Goal: Task Accomplishment & Management: Manage account settings

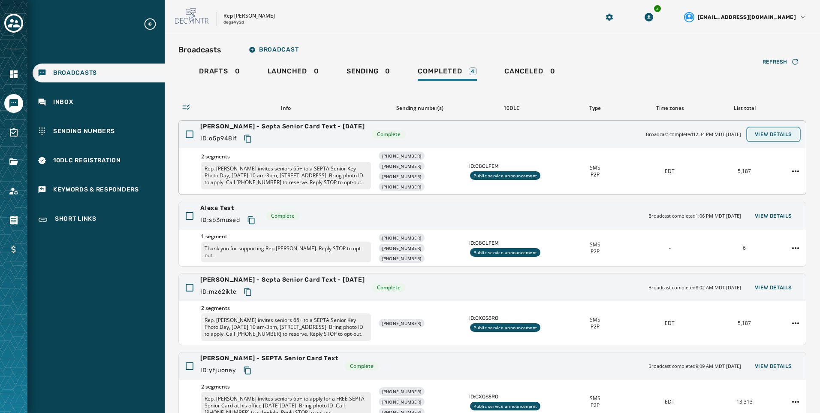
click at [766, 136] on span "View Details" at bounding box center [773, 134] width 37 height 7
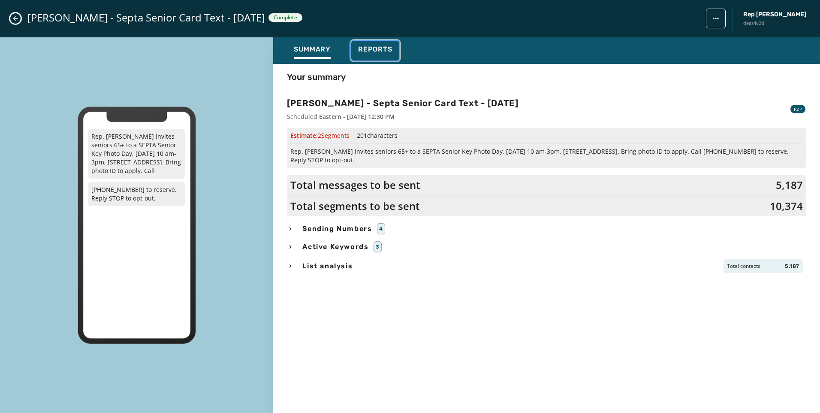
click at [384, 51] on span "Reports" at bounding box center [375, 49] width 34 height 9
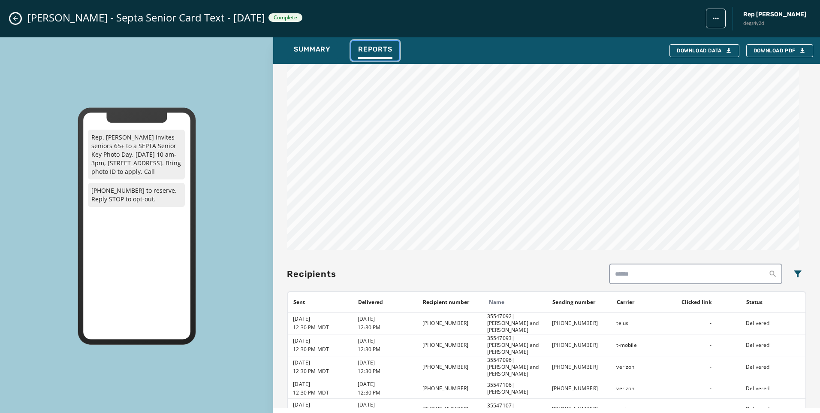
scroll to position [601, 0]
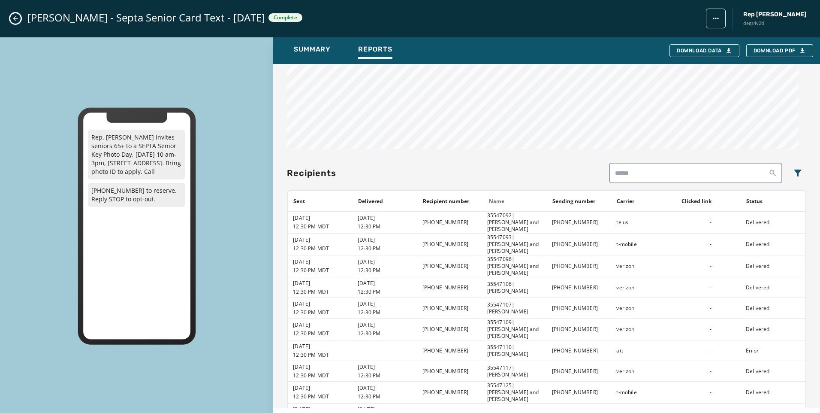
click at [14, 18] on icon "Close admin drawer" at bounding box center [15, 18] width 7 height 7
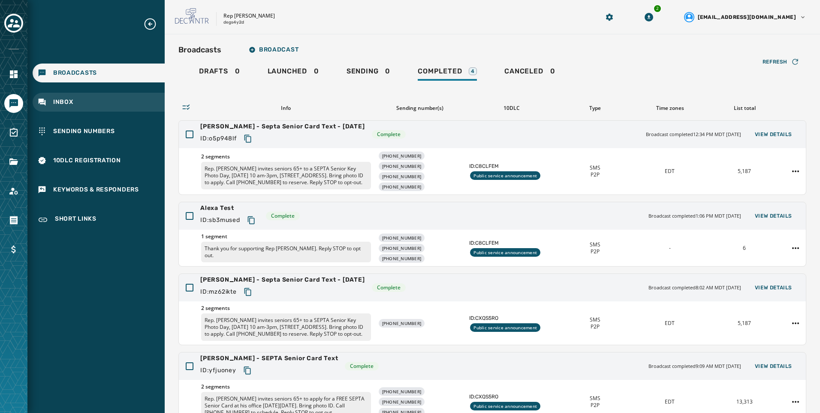
click at [100, 103] on div "Inbox" at bounding box center [99, 102] width 132 height 19
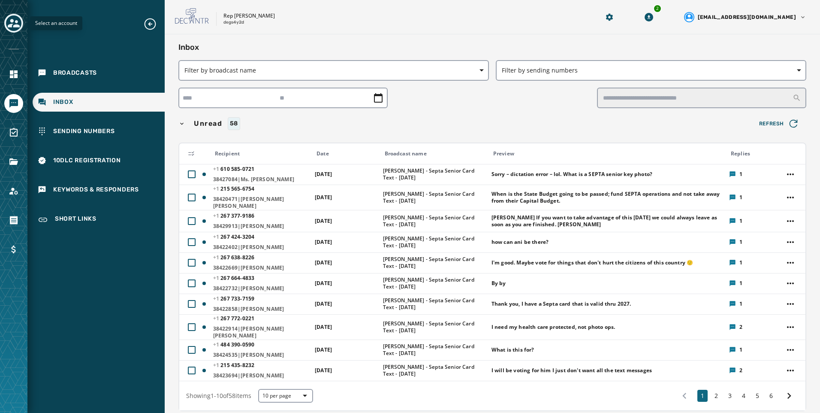
click at [16, 25] on icon "Toggle account select drawer" at bounding box center [14, 23] width 12 height 9
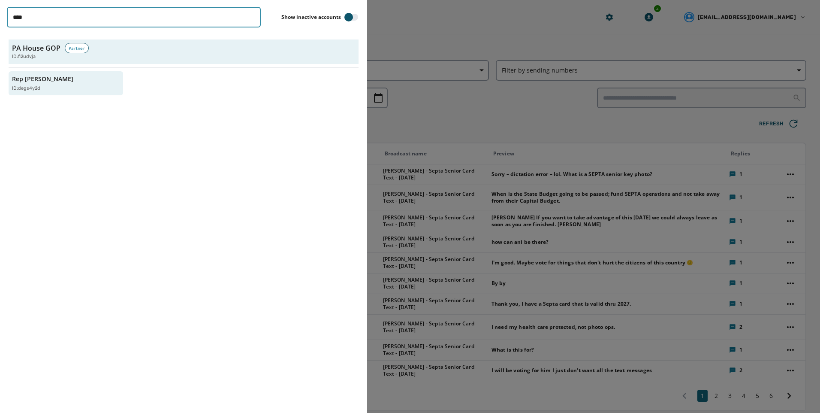
drag, startPoint x: 55, startPoint y: 16, endPoint x: -2, endPoint y: 27, distance: 57.6
click at [0, 27] on html "Broadcasts Inbox Sending Numbers 10DLC Registration Keywords & Responders Short…" at bounding box center [410, 206] width 820 height 413
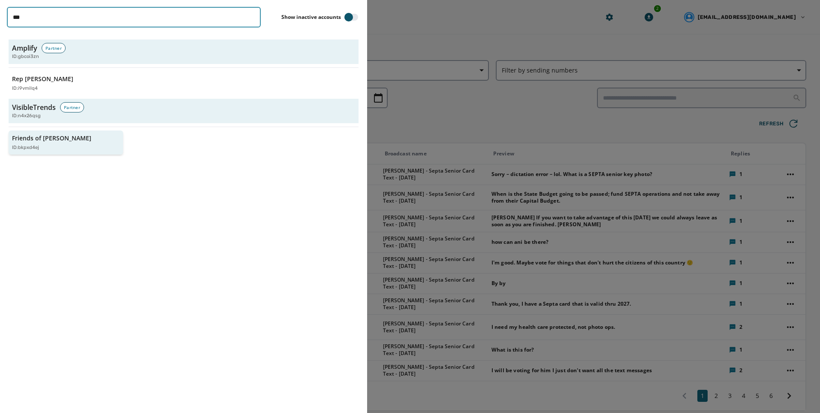
type input "***"
click at [68, 149] on div "ID: bkpxd4ej" at bounding box center [61, 147] width 99 height 7
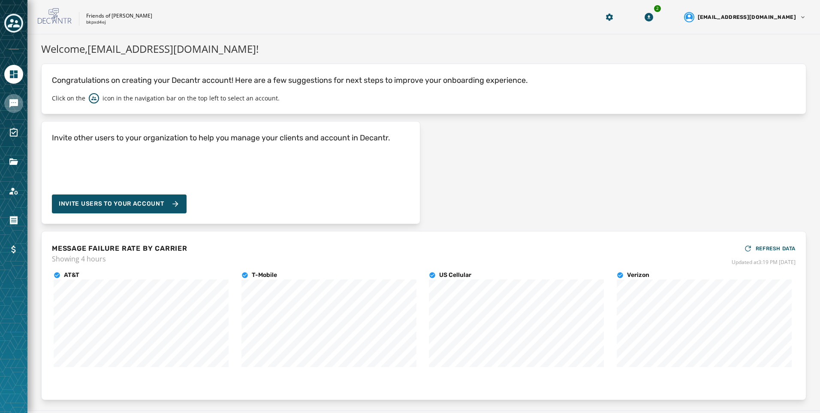
click at [18, 112] on link "Navigate to Messaging" at bounding box center [13, 103] width 19 height 19
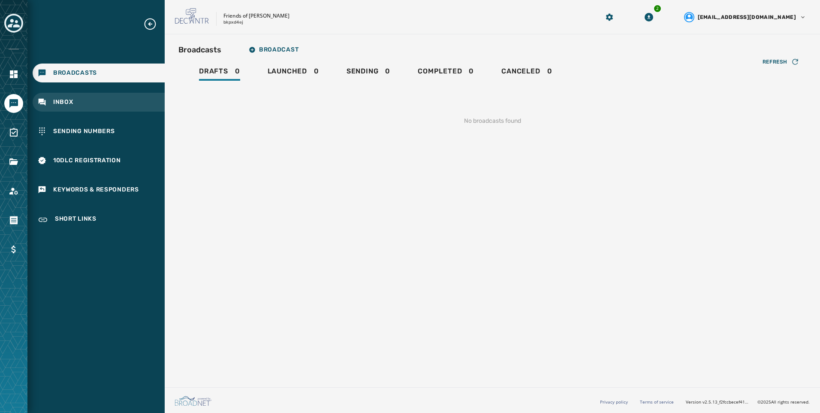
click at [121, 103] on div "Inbox" at bounding box center [99, 102] width 132 height 19
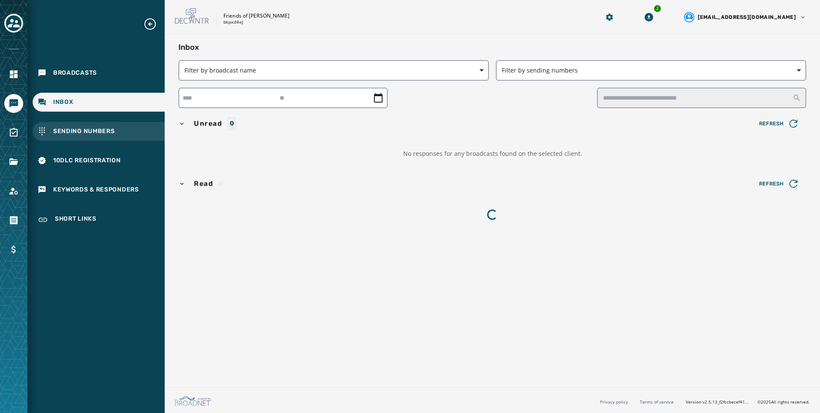
click at [135, 127] on div "Sending Numbers" at bounding box center [99, 131] width 132 height 19
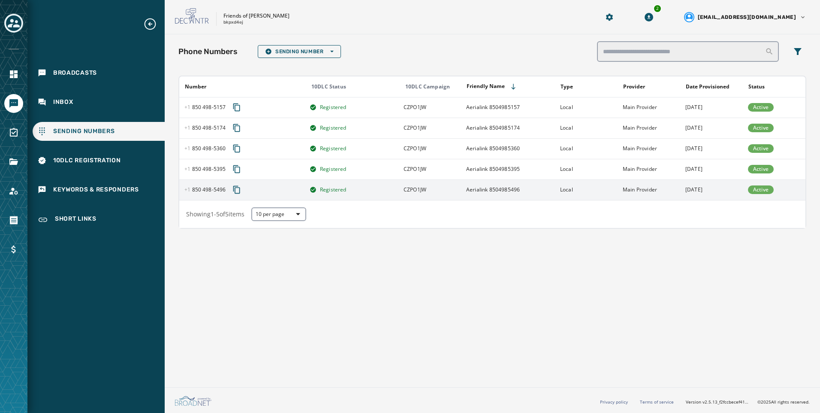
click at [425, 186] on span "CZPO1JW" at bounding box center [415, 189] width 23 height 7
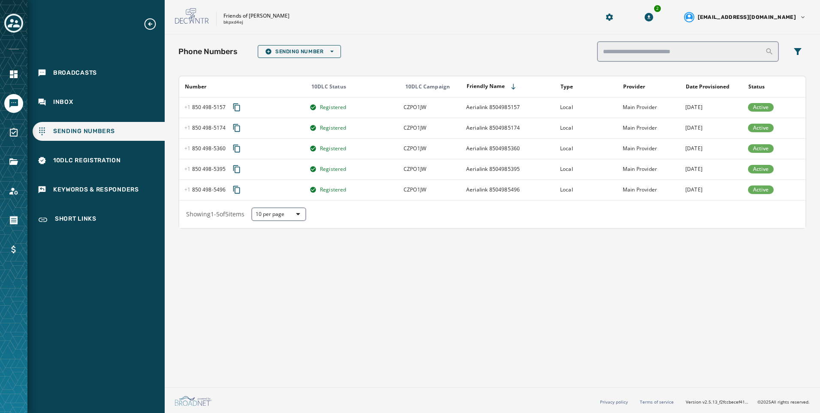
click at [427, 189] on div "Phone Numbers Sending Number Open options Number 10DLC Status 10DLC Campaign Fr…" at bounding box center [493, 208] width 656 height 349
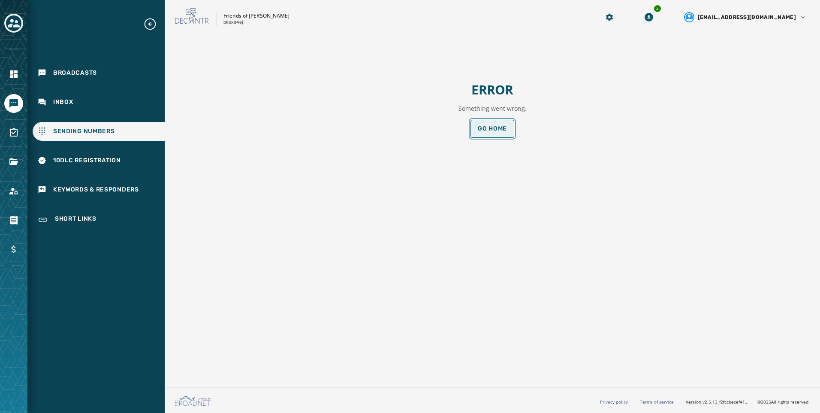
click at [489, 133] on button "Go home" at bounding box center [493, 129] width 44 height 18
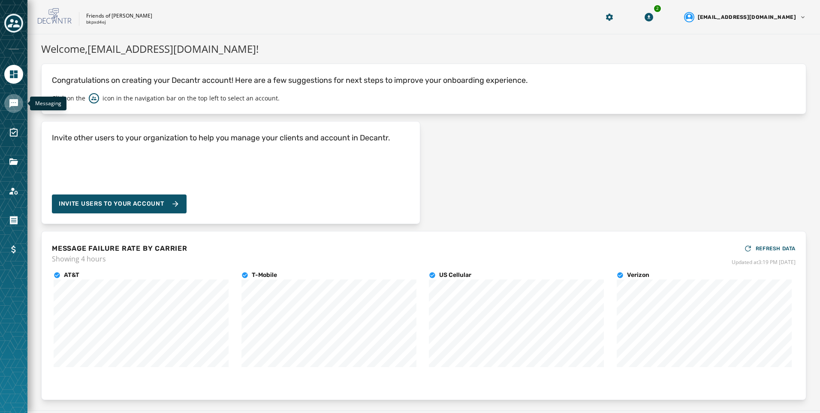
click at [12, 100] on icon "Navigate to Messaging" at bounding box center [13, 103] width 9 height 9
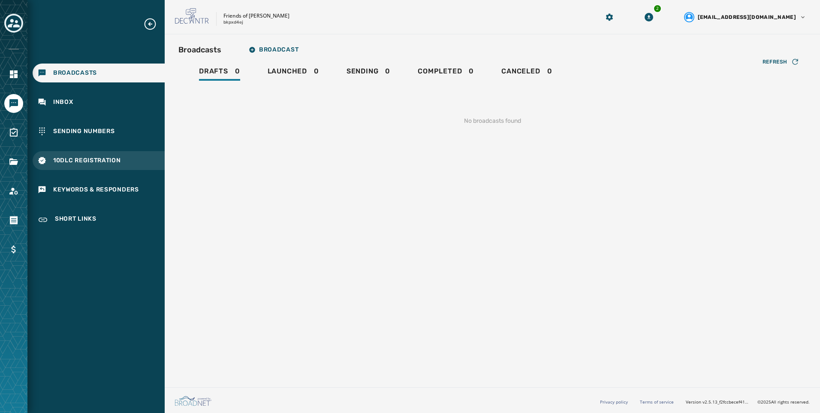
click at [106, 154] on div "10DLC Registration" at bounding box center [99, 160] width 132 height 19
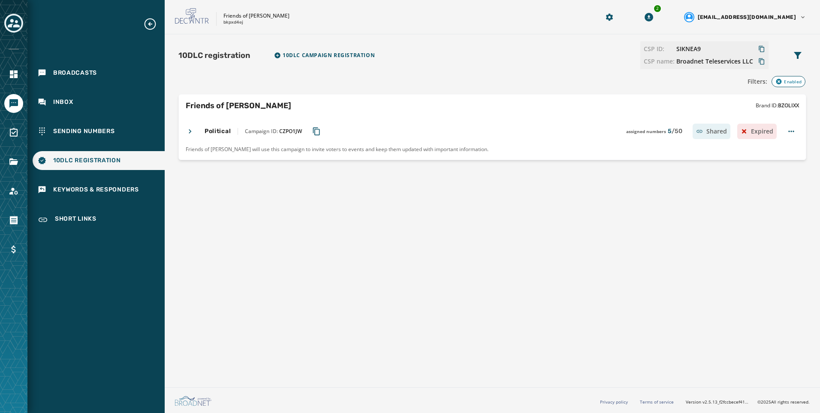
click at [189, 128] on icon at bounding box center [190, 131] width 9 height 9
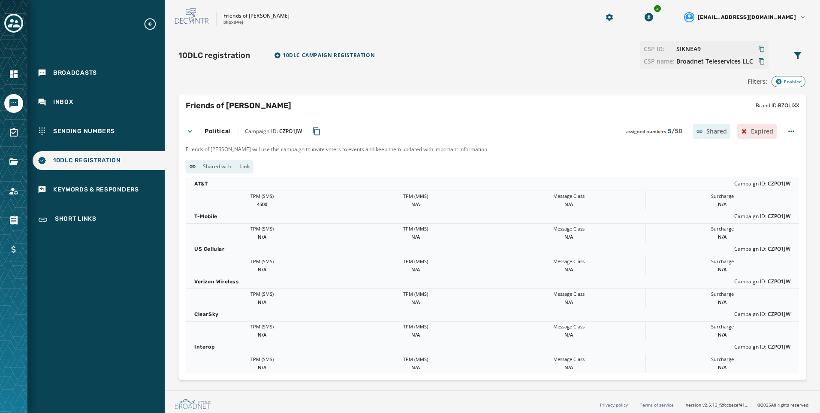
click at [318, 128] on icon "Copy Campaign ID to clipboard" at bounding box center [316, 131] width 9 height 9
click at [788, 127] on html "Broadcasts Inbox Sending Numbers 10DLC Registration Keywords & Responders Short…" at bounding box center [410, 206] width 820 height 413
click at [785, 196] on div "Disable" at bounding box center [783, 201] width 76 height 14
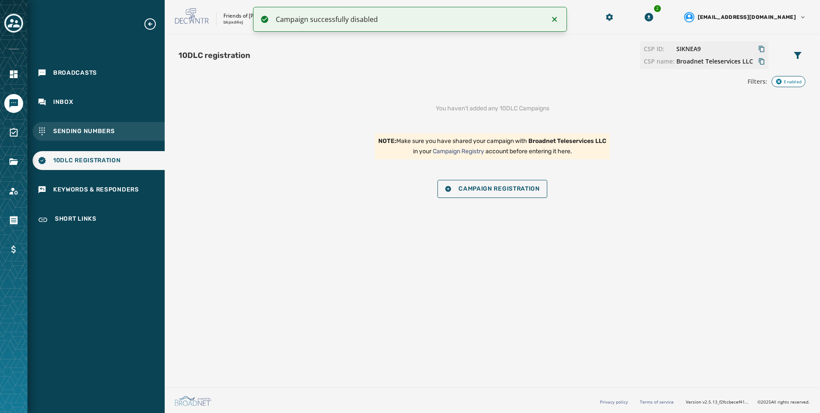
click at [90, 136] on div "Sending Numbers" at bounding box center [99, 131] width 132 height 19
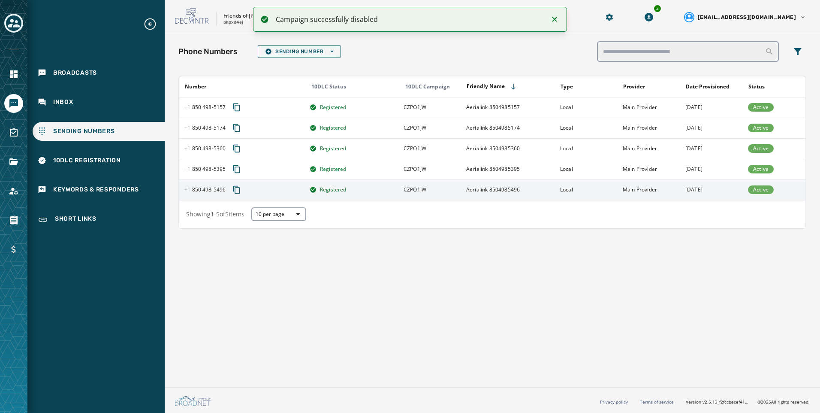
click at [578, 188] on td "Local" at bounding box center [586, 189] width 63 height 21
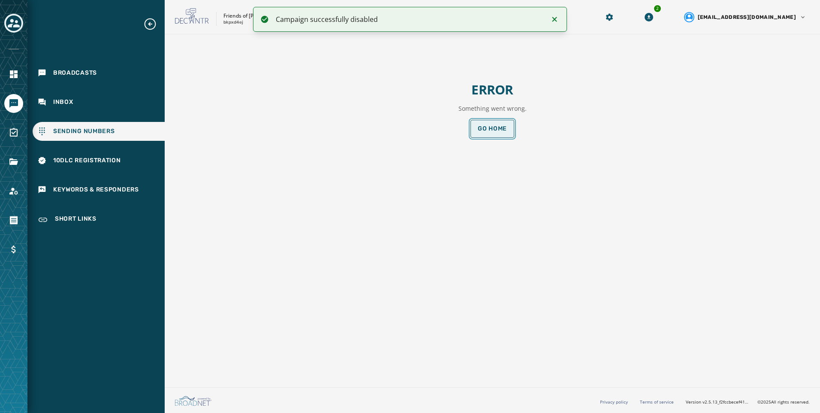
click at [486, 127] on span "Go home" at bounding box center [492, 128] width 29 height 7
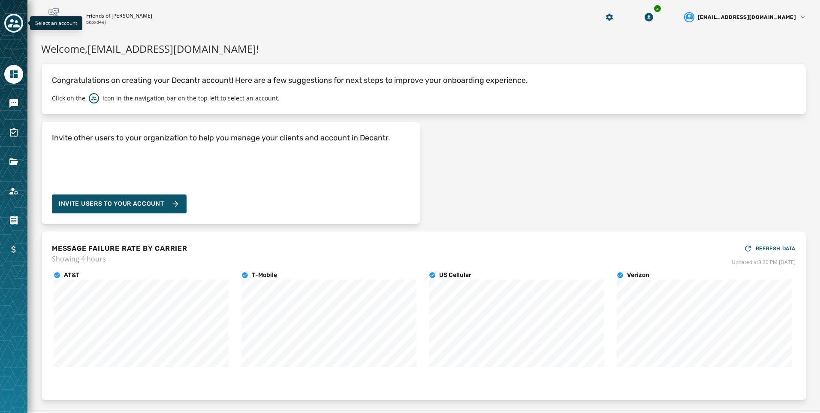
click at [7, 19] on div "Toggle account select drawer" at bounding box center [13, 22] width 15 height 15
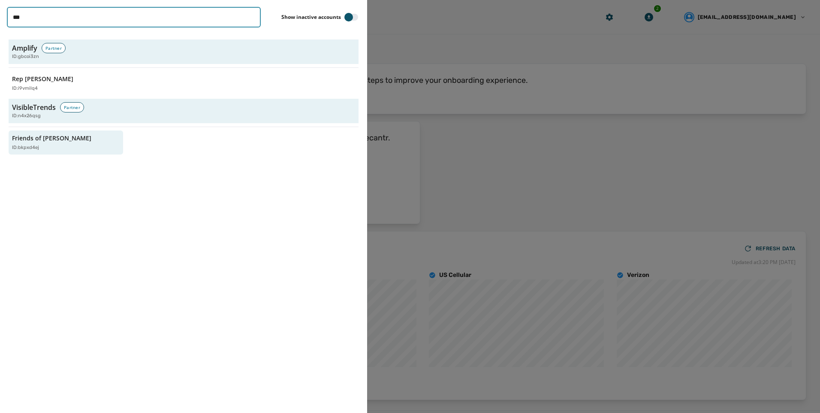
click at [67, 18] on input "***" at bounding box center [134, 17] width 254 height 21
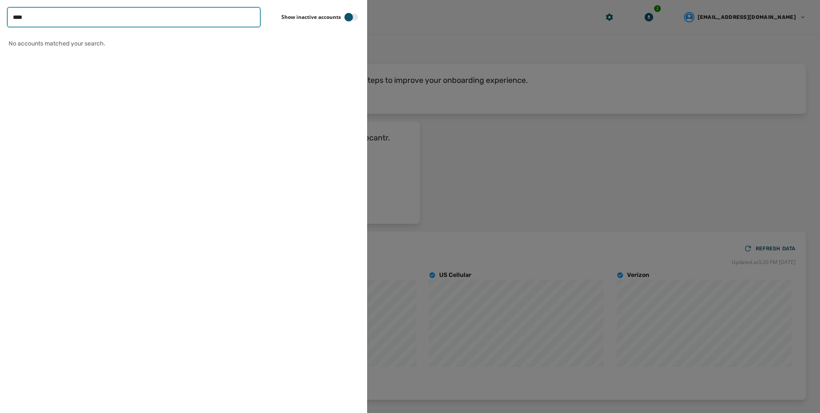
type input "****"
click at [358, 16] on button "button" at bounding box center [352, 17] width 14 height 7
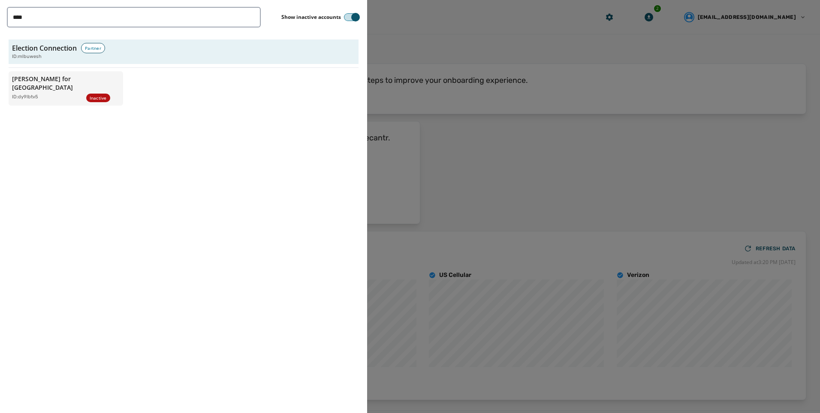
click at [354, 15] on span "button" at bounding box center [355, 17] width 9 height 9
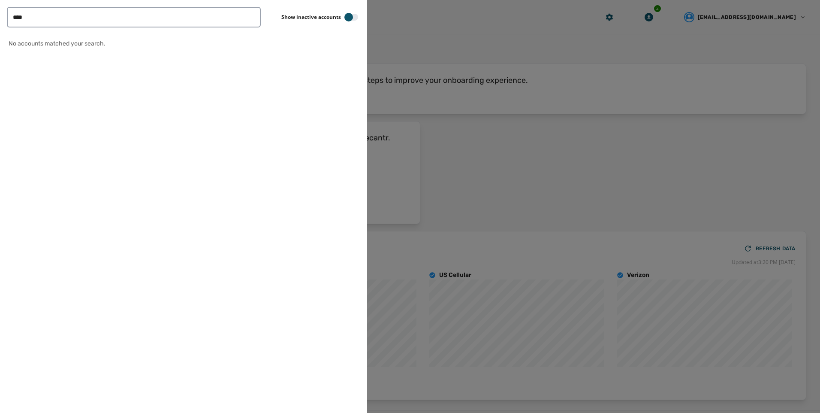
click at [129, 28] on div "**** Show inactive accounts No accounts matched your search." at bounding box center [183, 206] width 367 height 413
click at [129, 23] on input "****" at bounding box center [134, 17] width 254 height 21
click at [135, 23] on input "****" at bounding box center [134, 17] width 254 height 21
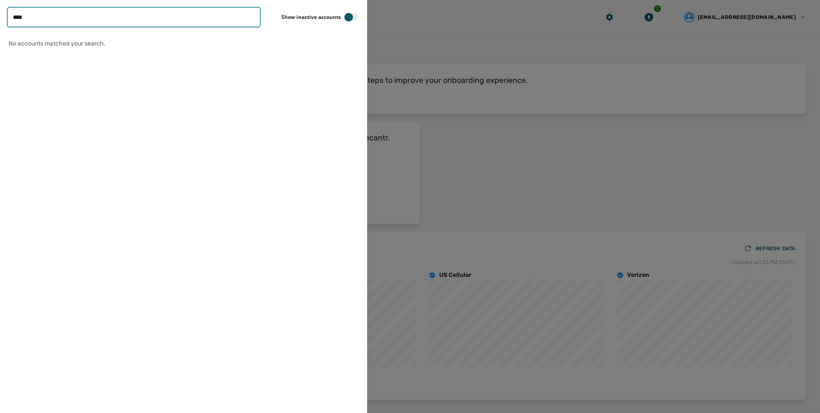
click at [135, 23] on input "****" at bounding box center [134, 17] width 254 height 21
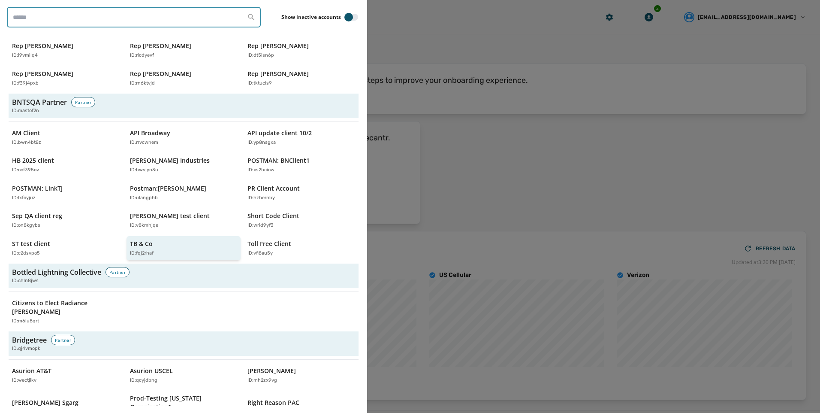
scroll to position [129, 0]
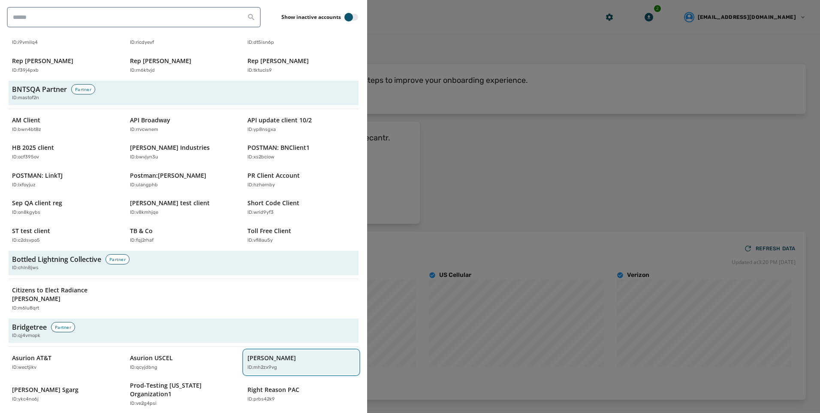
click at [284, 354] on p "[PERSON_NAME]" at bounding box center [272, 358] width 48 height 9
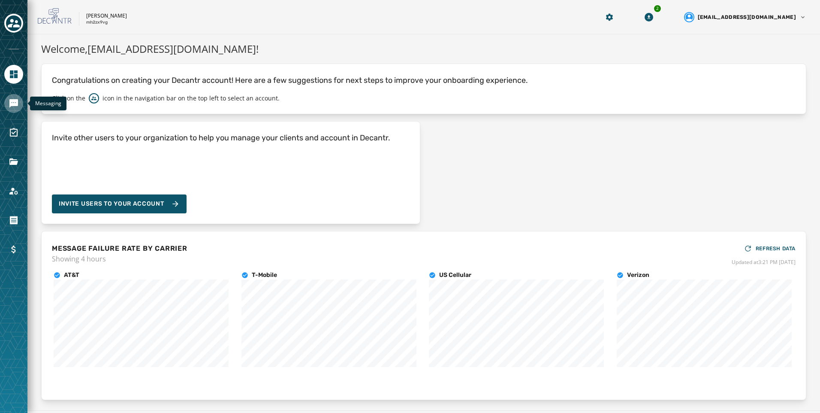
click at [19, 100] on link "Navigate to Messaging" at bounding box center [13, 103] width 19 height 19
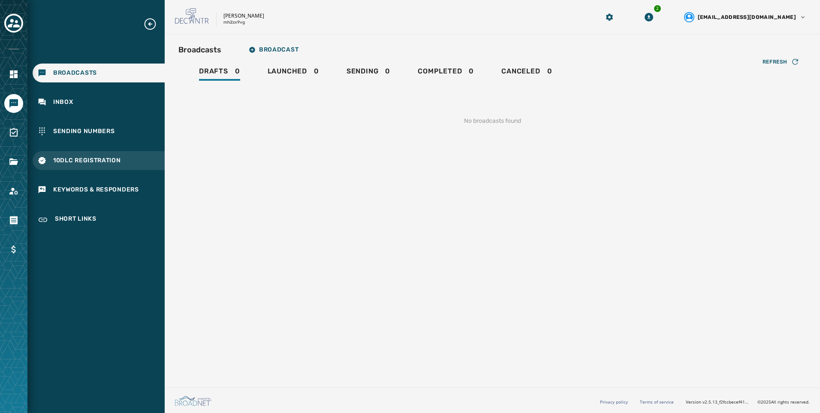
click at [124, 163] on div "10DLC Registration" at bounding box center [99, 160] width 132 height 19
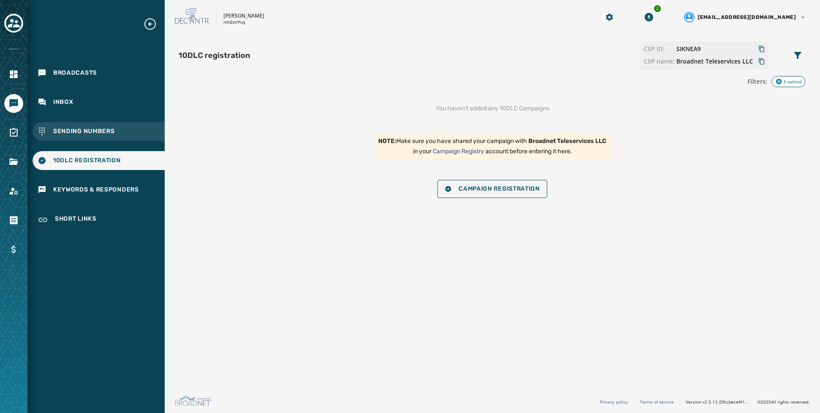
click at [125, 123] on div "Sending Numbers" at bounding box center [99, 131] width 132 height 19
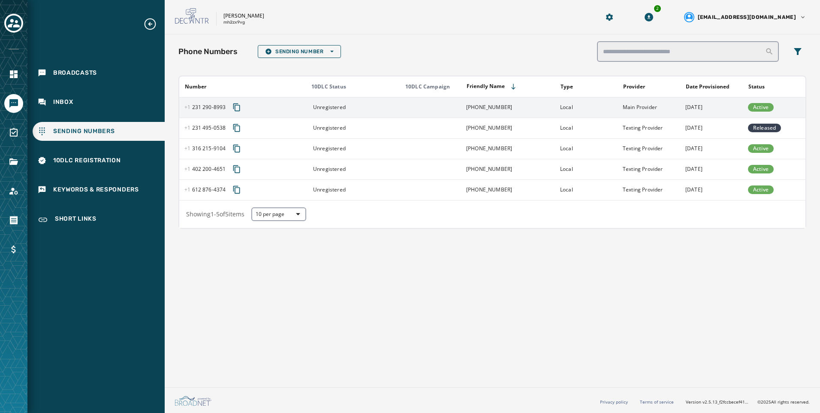
click at [678, 110] on td "Main Provider" at bounding box center [649, 107] width 63 height 21
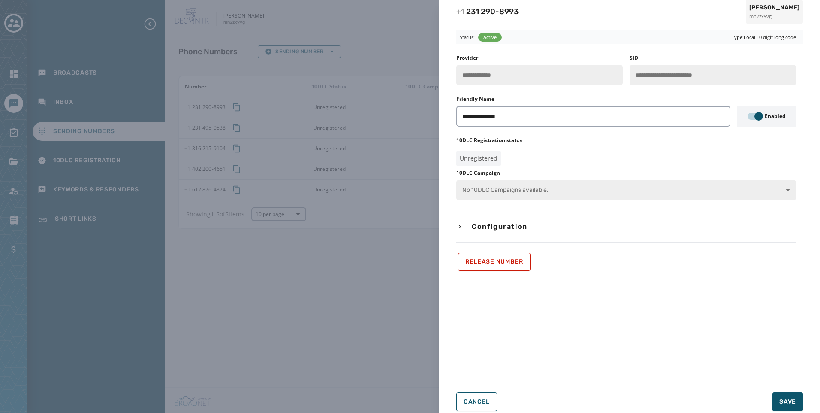
click at [377, 257] on div "**********" at bounding box center [410, 206] width 820 height 413
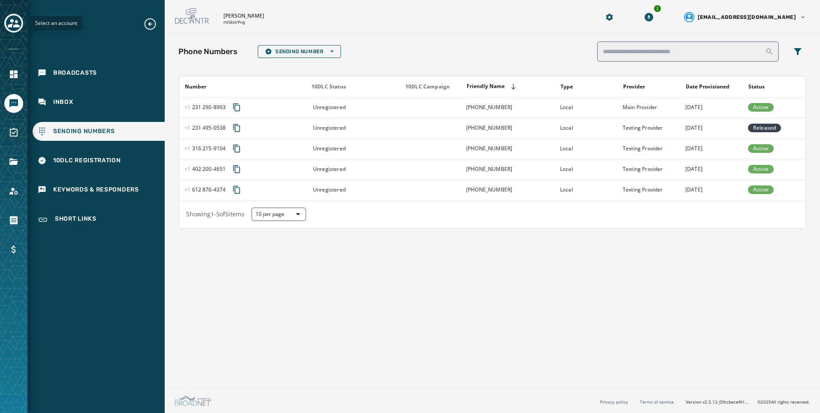
click at [20, 29] on button "Toggle account select drawer" at bounding box center [13, 23] width 19 height 19
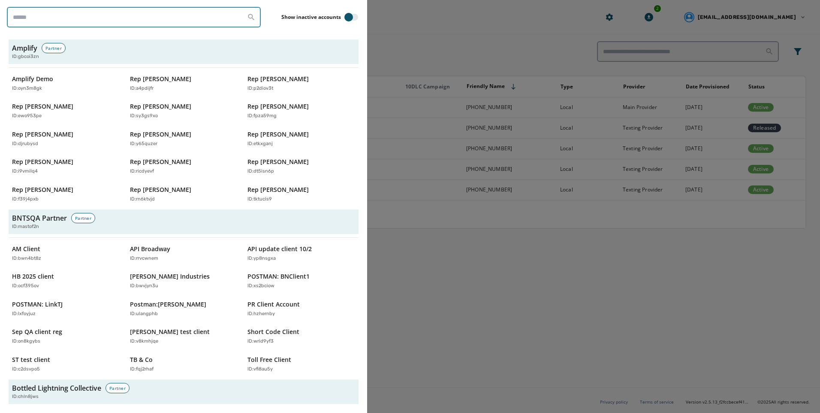
click at [45, 22] on input "search" at bounding box center [134, 17] width 254 height 21
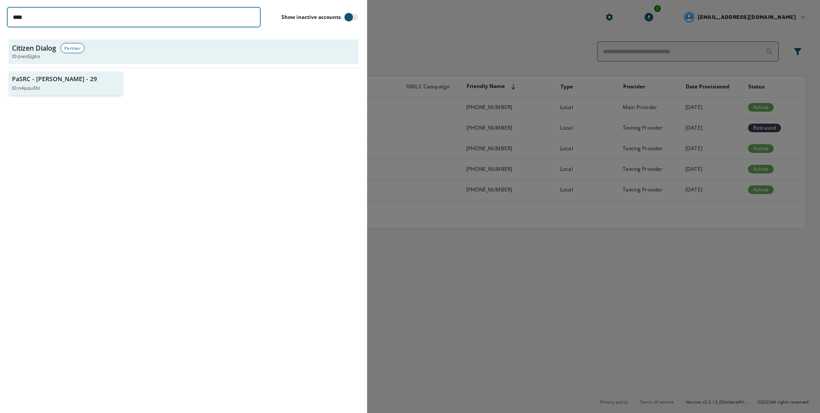
type input "****"
click at [55, 80] on p "PaSRC - [PERSON_NAME] - 29" at bounding box center [54, 79] width 85 height 9
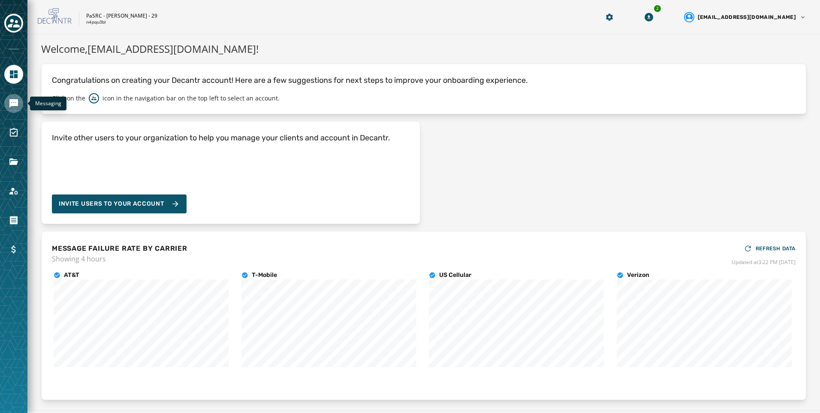
click at [12, 105] on icon "Navigate to Messaging" at bounding box center [13, 103] width 9 height 9
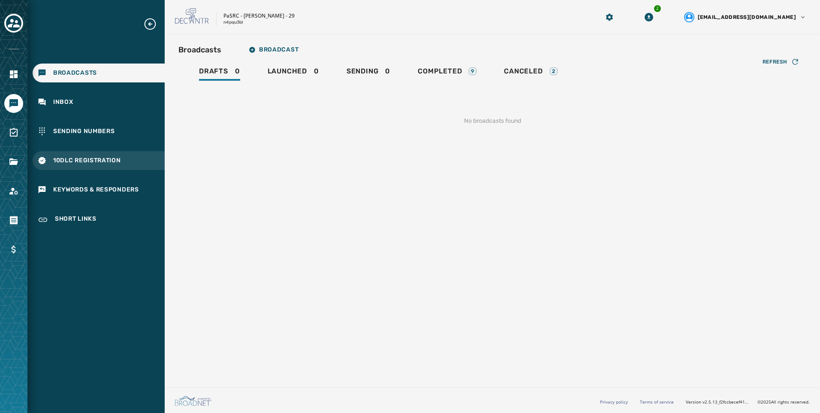
click at [101, 164] on span "10DLC Registration" at bounding box center [87, 160] width 68 height 9
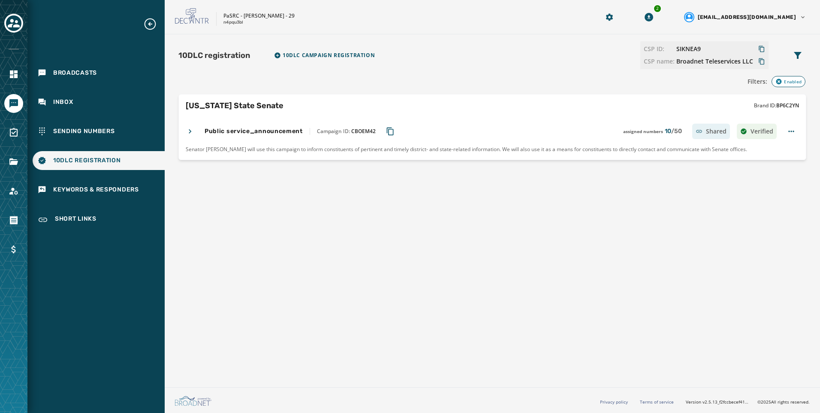
click at [187, 132] on icon at bounding box center [190, 131] width 9 height 9
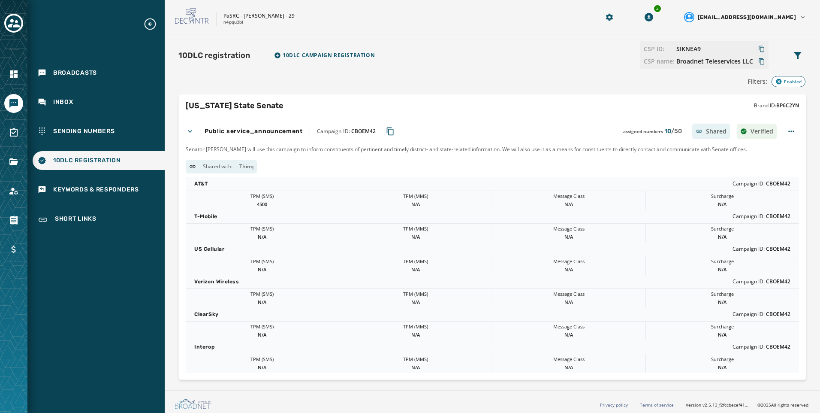
click at [187, 132] on icon at bounding box center [190, 131] width 9 height 9
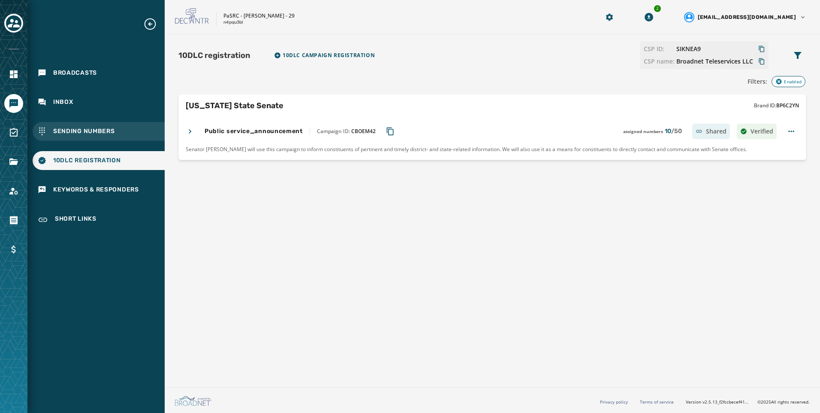
click at [124, 126] on div "Sending Numbers" at bounding box center [99, 131] width 132 height 19
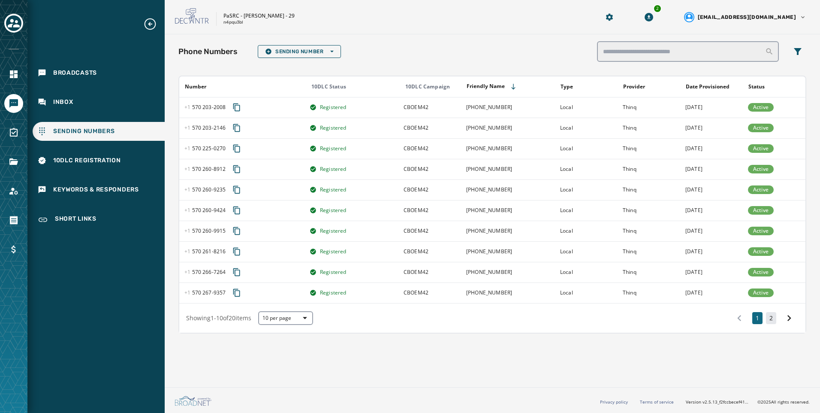
click at [775, 314] on button "2" at bounding box center [771, 318] width 10 height 12
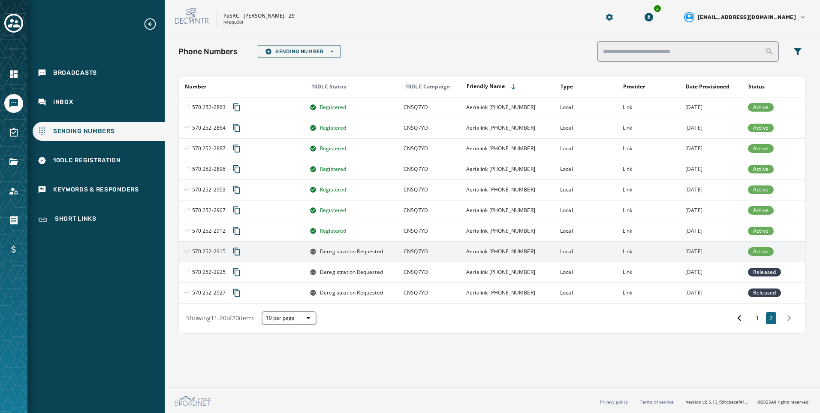
click at [664, 249] on td "Link" at bounding box center [649, 251] width 63 height 21
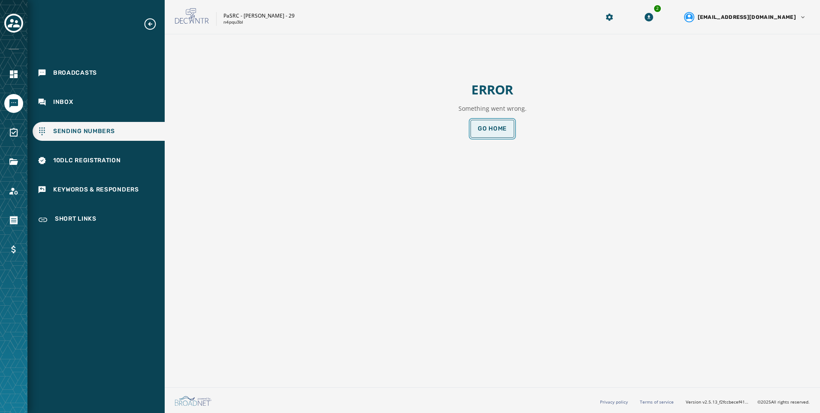
click at [506, 124] on button "Go home" at bounding box center [493, 129] width 44 height 18
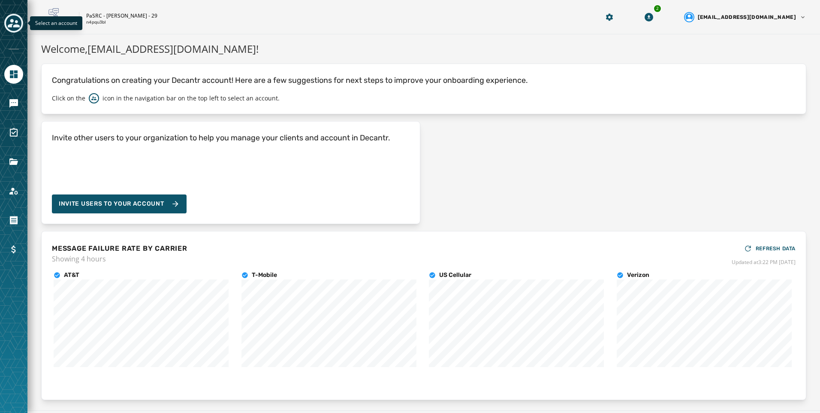
click at [11, 24] on icon "Toggle account select drawer" at bounding box center [14, 23] width 12 height 12
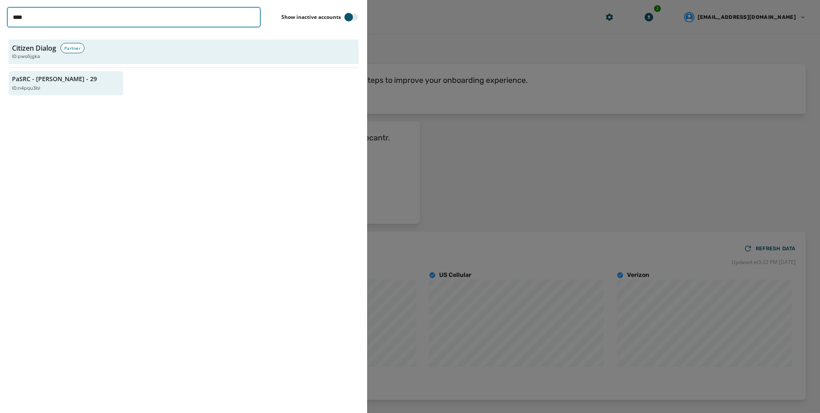
click at [83, 24] on input "****" at bounding box center [134, 17] width 254 height 21
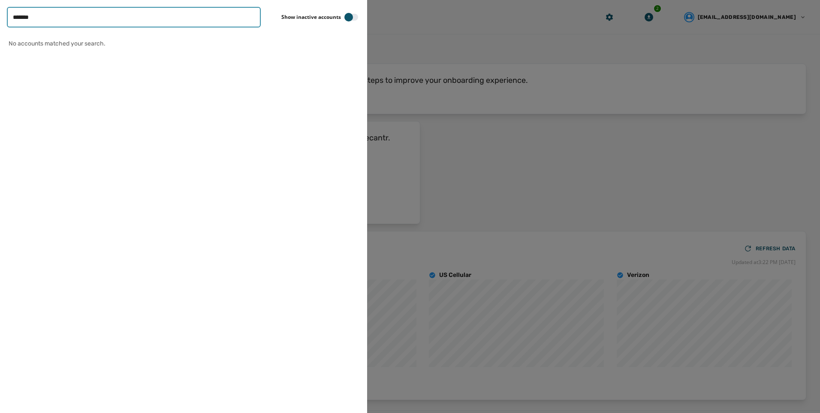
drag, startPoint x: 82, startPoint y: 19, endPoint x: -2, endPoint y: 8, distance: 84.5
click at [0, 8] on html "Skip To Main Content PaSRC - [PERSON_NAME] - 29 n4pqu3bl 2 [EMAIL_ADDRESS][DOMA…" at bounding box center [410, 206] width 820 height 413
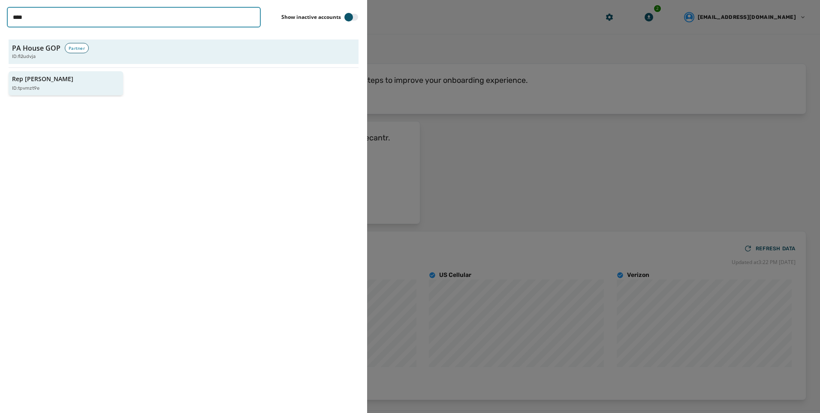
type input "****"
click at [77, 85] on div "ID: tpvmzt9e" at bounding box center [61, 88] width 99 height 7
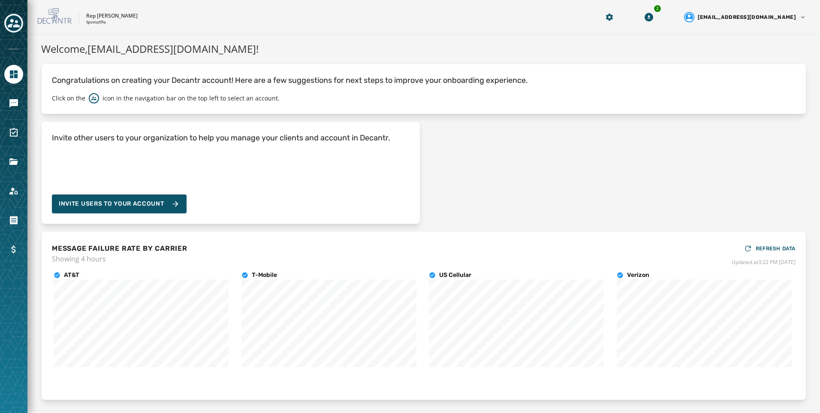
drag, startPoint x: 8, startPoint y: 88, endPoint x: 13, endPoint y: 106, distance: 19.0
click at [8, 88] on div at bounding box center [13, 206] width 27 height 413
click at [13, 106] on icon "Navigate to Messaging" at bounding box center [14, 103] width 10 height 10
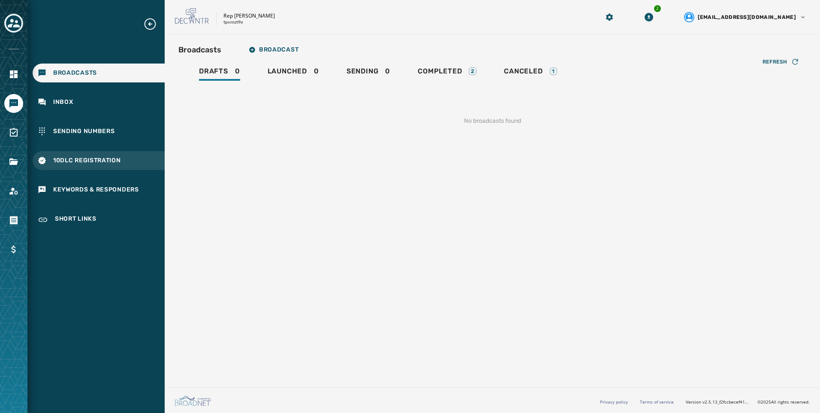
click at [108, 160] on span "10DLC Registration" at bounding box center [87, 160] width 68 height 9
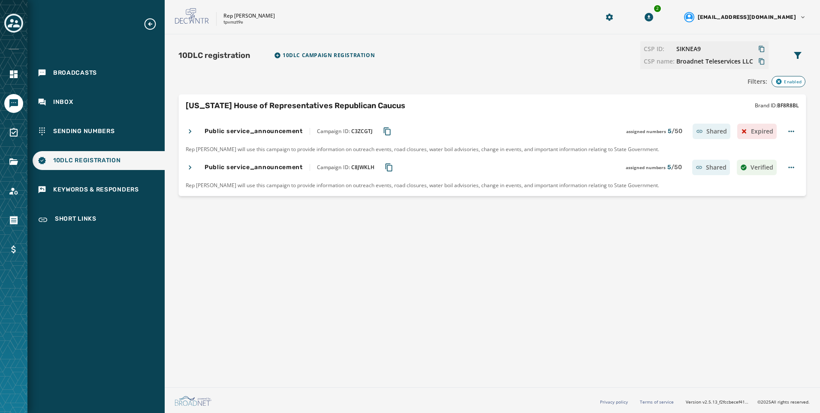
click at [194, 167] on icon at bounding box center [190, 167] width 9 height 9
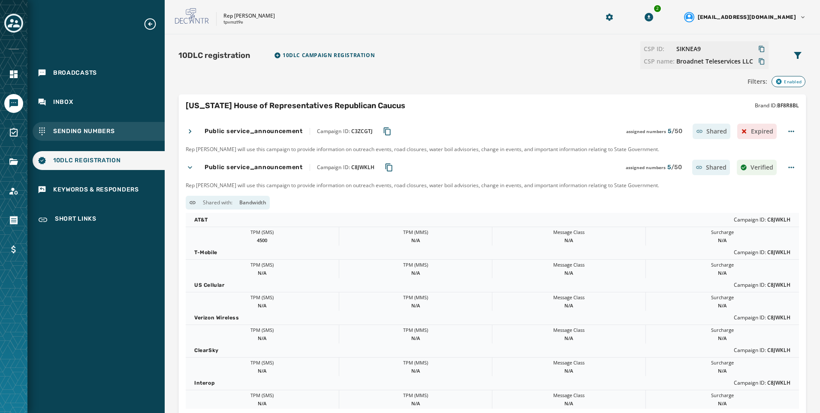
click at [139, 130] on div "Sending Numbers" at bounding box center [99, 131] width 132 height 19
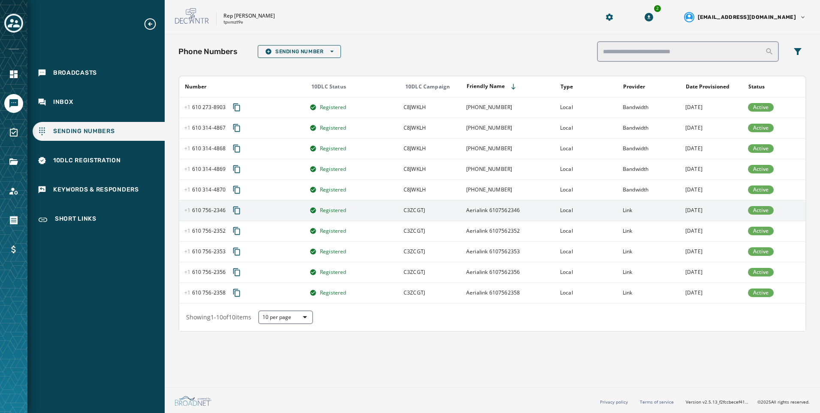
click at [687, 204] on td "[DATE]" at bounding box center [712, 210] width 63 height 21
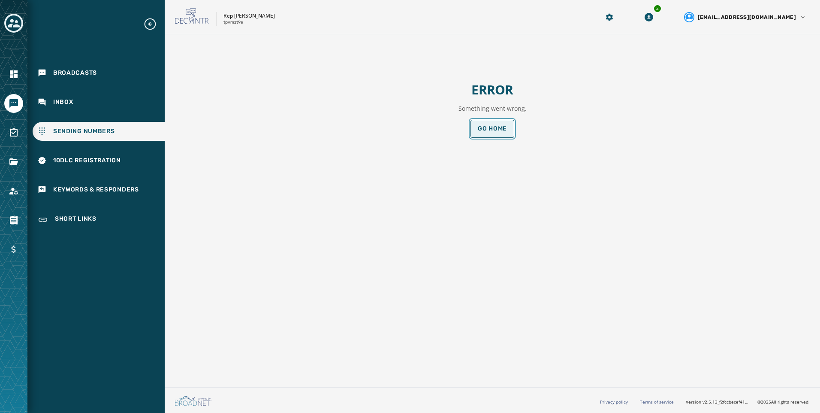
click at [500, 135] on button "Go home" at bounding box center [493, 129] width 44 height 18
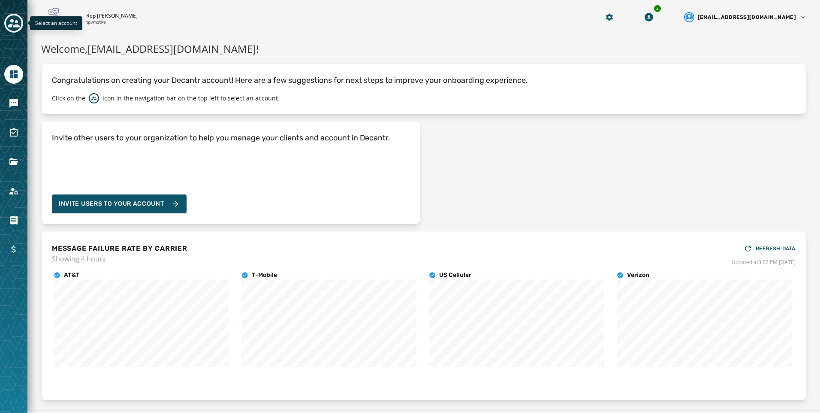
click at [15, 27] on icon "Toggle account select drawer" at bounding box center [14, 23] width 12 height 12
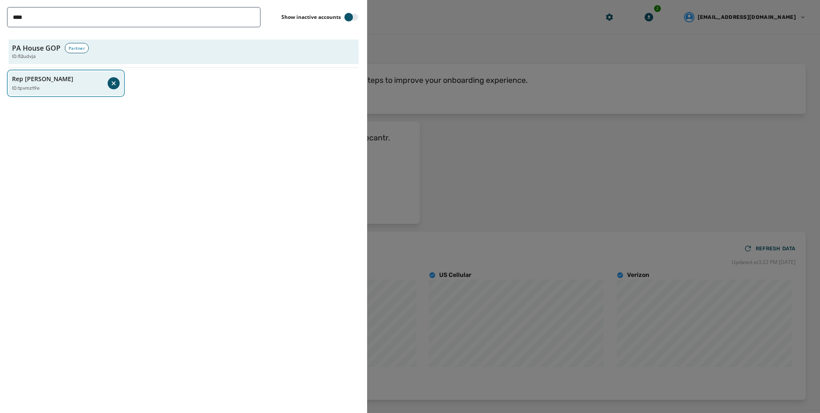
click at [73, 93] on button "Rep [PERSON_NAME] ID: tpvmzt9e" at bounding box center [66, 83] width 115 height 24
click at [41, 89] on div "ID: tpvmzt9e" at bounding box center [61, 88] width 99 height 7
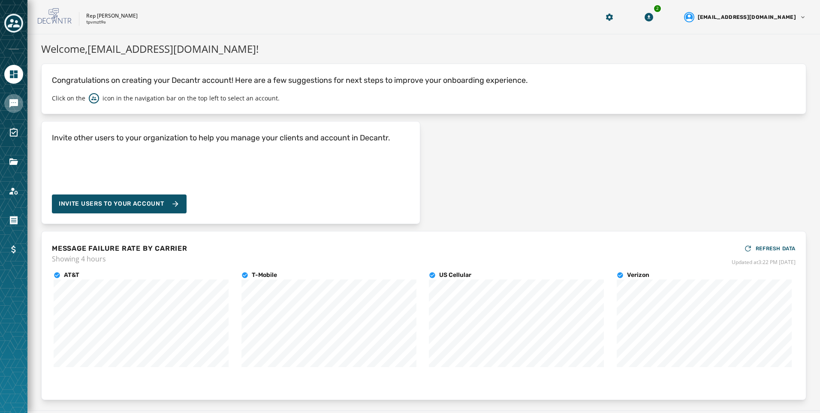
click at [14, 108] on icon "Navigate to Messaging" at bounding box center [14, 103] width 10 height 10
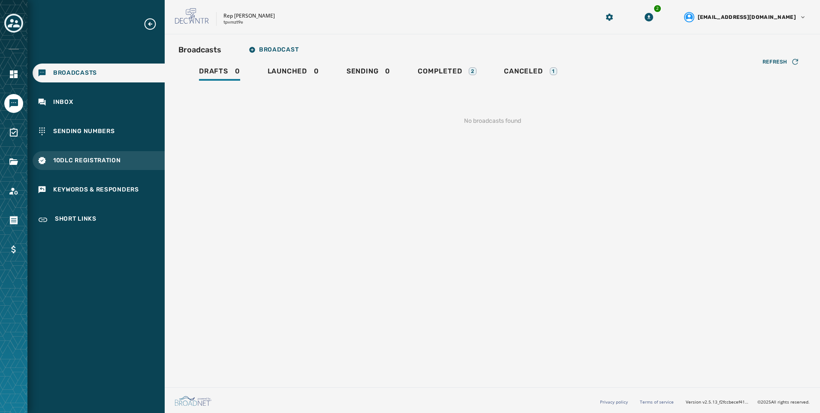
click at [148, 158] on div "10DLC Registration" at bounding box center [99, 160] width 132 height 19
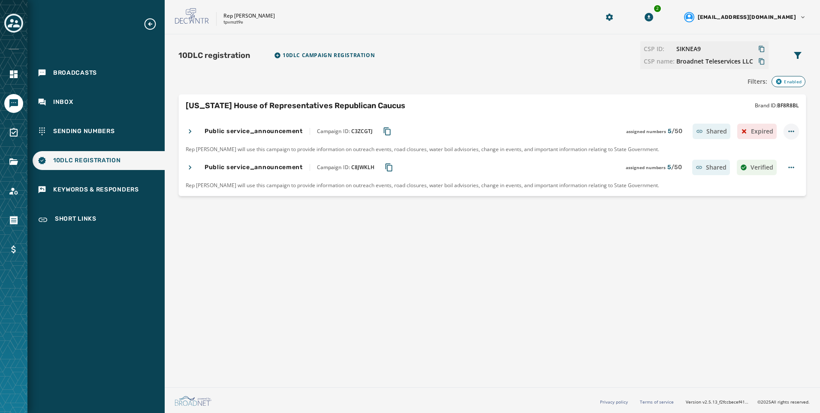
click at [785, 133] on html "Broadcasts Inbox Sending Numbers 10DLC Registration Keywords & Responders Short…" at bounding box center [410, 206] width 820 height 413
click at [782, 182] on div "View & Edit" at bounding box center [783, 184] width 76 height 14
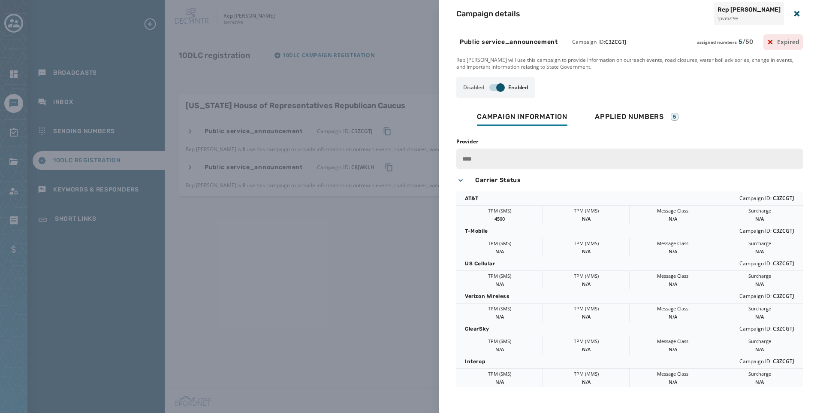
click at [647, 128] on div "Campaign Information Applied Numbers 5" at bounding box center [630, 118] width 347 height 27
click at [647, 125] on div "Applied Numbers 5" at bounding box center [637, 119] width 84 height 14
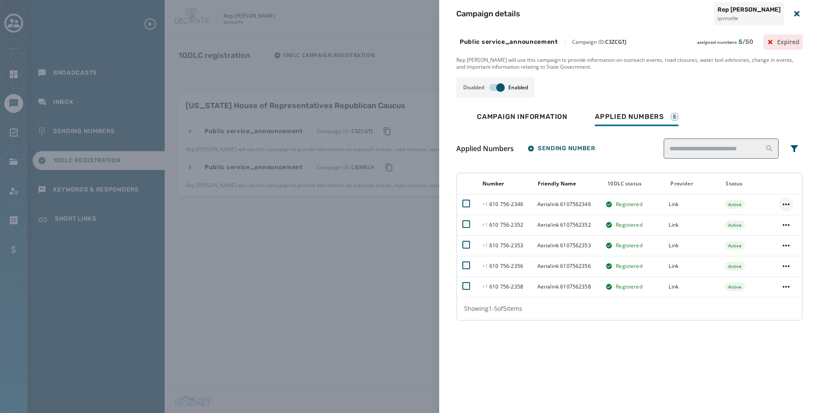
click at [791, 203] on icon "+16107562346 actions menu" at bounding box center [786, 204] width 10 height 10
click at [789, 223] on div "Remove from campaign" at bounding box center [784, 222] width 72 height 14
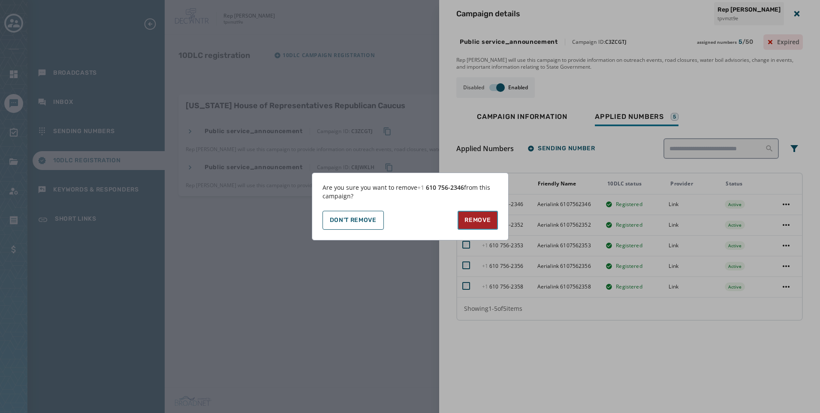
click at [486, 215] on button "Remove" at bounding box center [478, 220] width 40 height 19
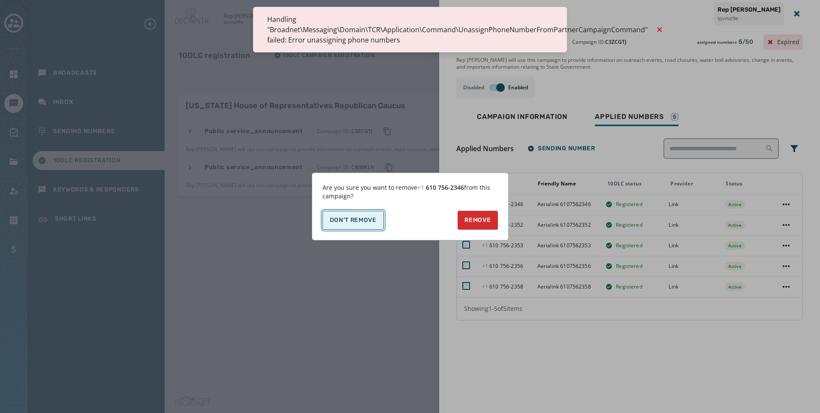
click at [356, 224] on button "Don't Remove" at bounding box center [353, 220] width 61 height 19
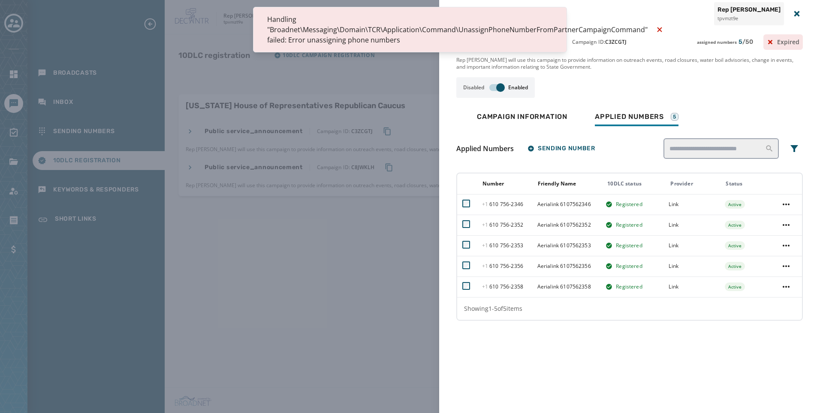
click at [772, 118] on div "Campaign Information Applied Numbers 5" at bounding box center [630, 118] width 347 height 27
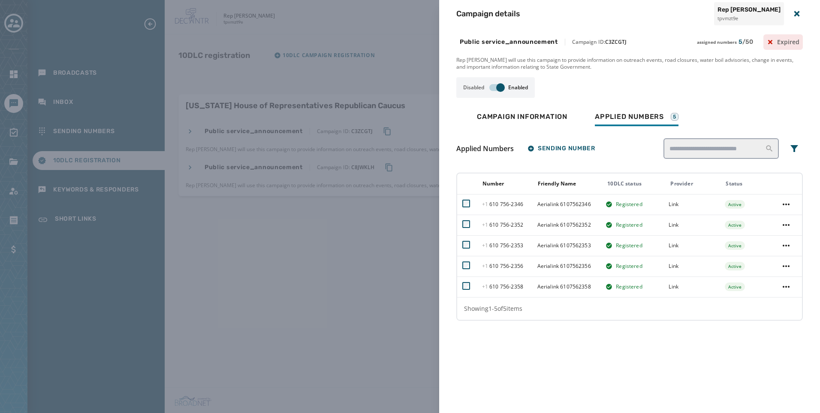
click at [127, 122] on div "Campaign details Rep [PERSON_NAME] tpvmzt9e Public service_announcement Campaig…" at bounding box center [410, 206] width 820 height 413
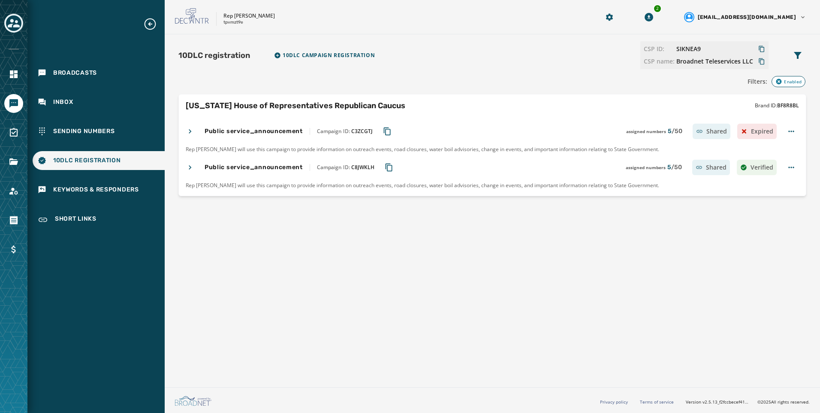
click at [188, 130] on icon at bounding box center [190, 131] width 9 height 9
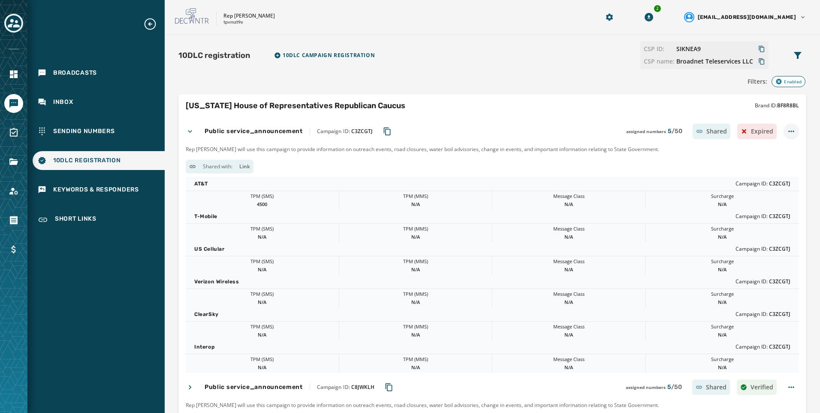
click at [784, 131] on html "Broadcasts Inbox Sending Numbers 10DLC Registration Keywords & Responders Short…" at bounding box center [410, 206] width 820 height 413
click at [775, 200] on div "Disable" at bounding box center [783, 201] width 76 height 14
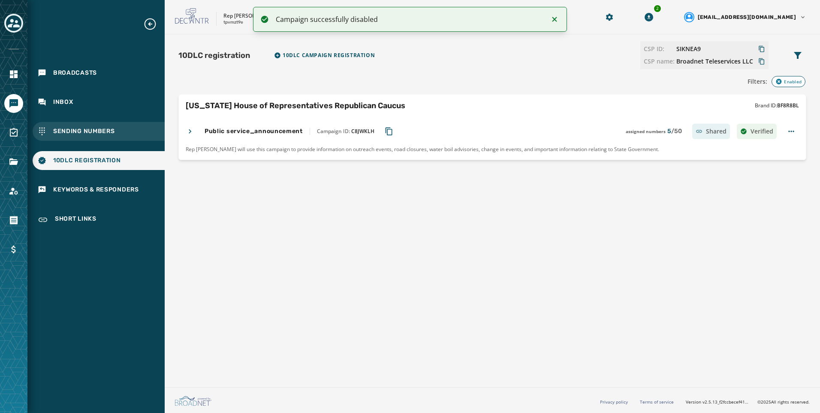
click at [134, 133] on div "Sending Numbers" at bounding box center [99, 131] width 132 height 19
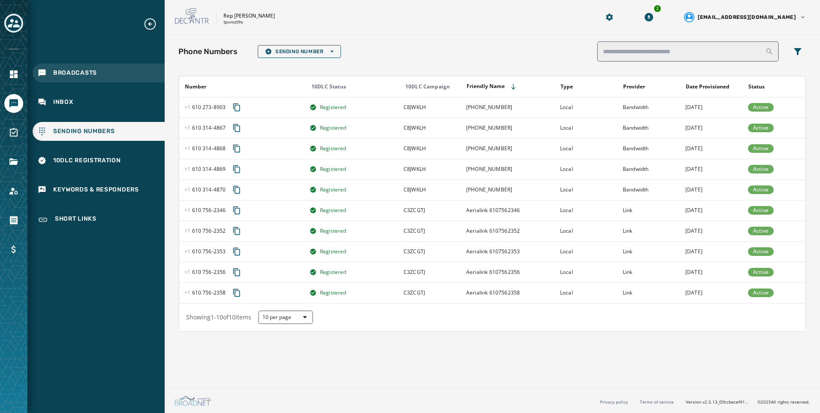
click at [131, 81] on div "Broadcasts" at bounding box center [99, 73] width 132 height 19
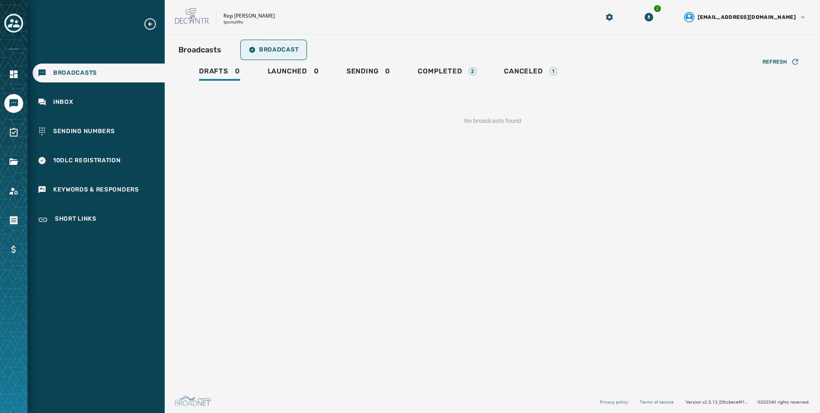
click at [301, 48] on button "Broadcast" at bounding box center [274, 49] width 64 height 17
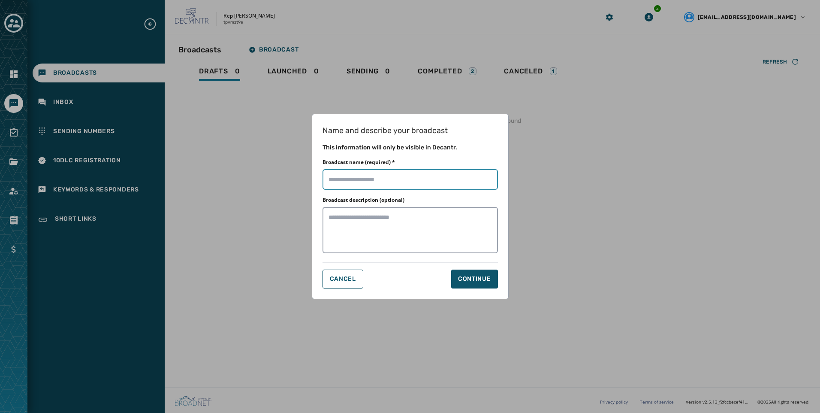
click at [380, 174] on input "Broadcast name (required) *" at bounding box center [411, 179] width 176 height 21
click at [484, 276] on div "Continue" at bounding box center [474, 279] width 33 height 9
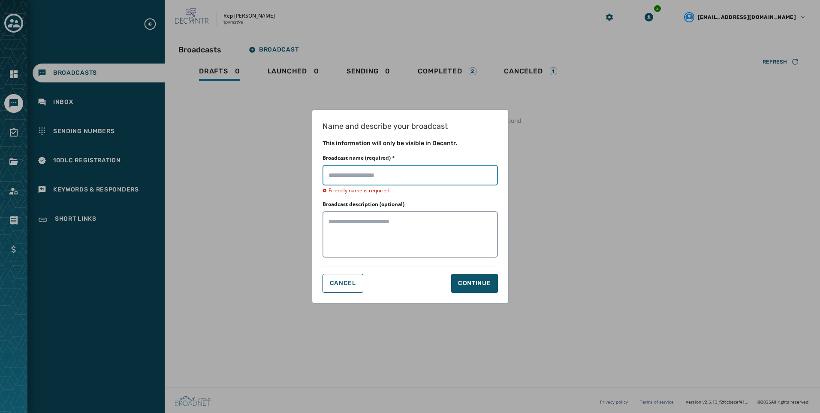
click at [436, 179] on input "Broadcast name (required) *" at bounding box center [411, 175] width 176 height 21
type input "**********"
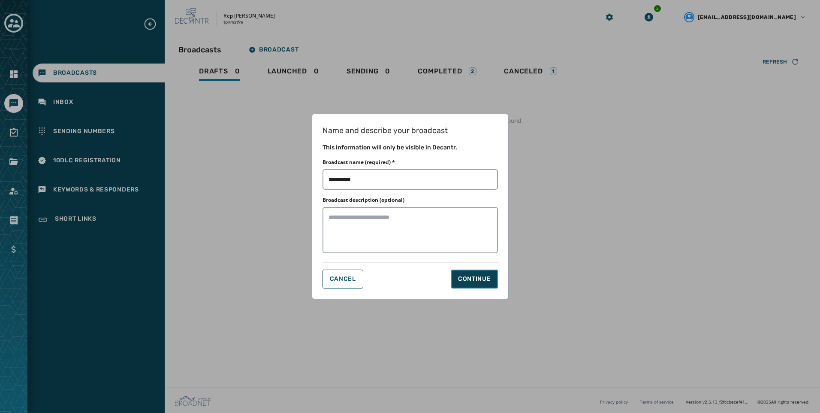
click at [475, 279] on div "Continue" at bounding box center [474, 279] width 33 height 9
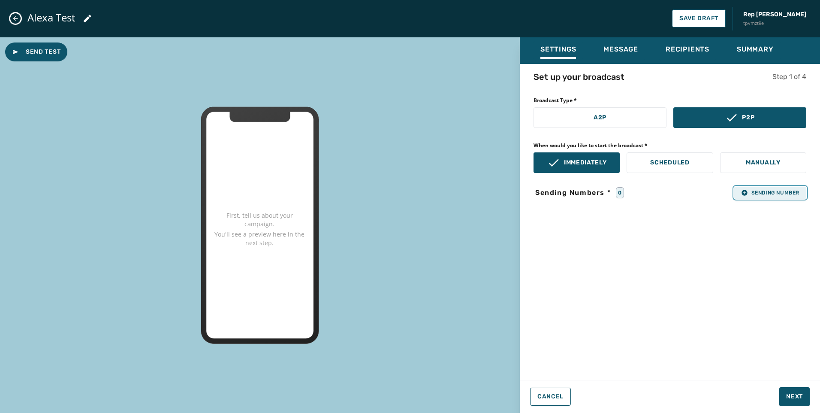
click at [763, 194] on span "Sending Number" at bounding box center [771, 192] width 58 height 7
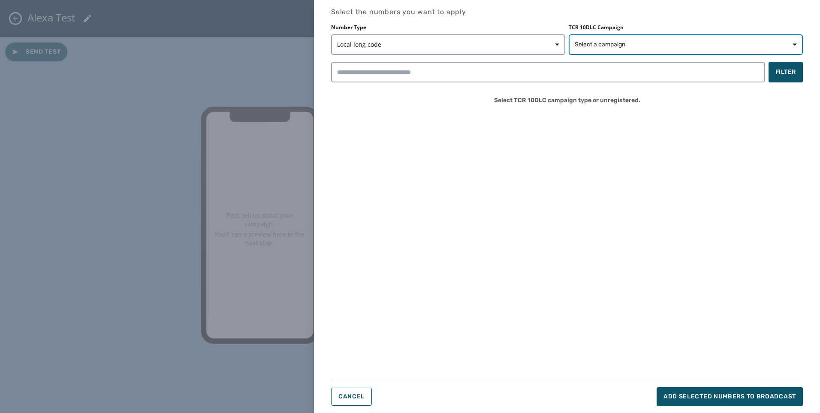
click at [644, 50] on button "Select a campaign" at bounding box center [686, 44] width 234 height 21
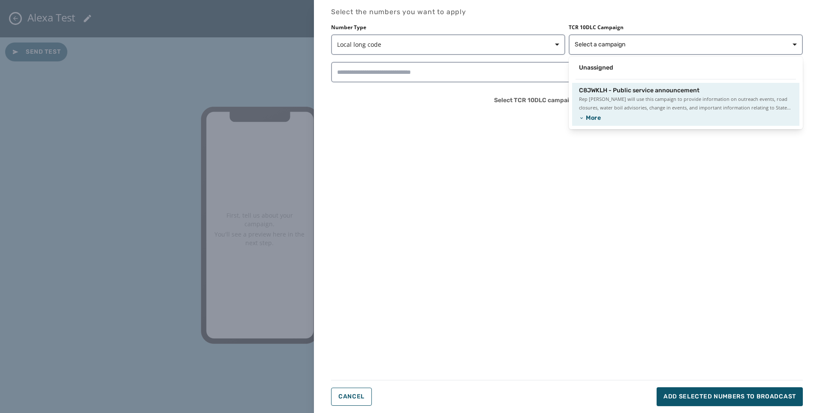
click at [640, 113] on div "Rep [PERSON_NAME] will use this campaign to provide information on outreach eve…" at bounding box center [686, 108] width 214 height 27
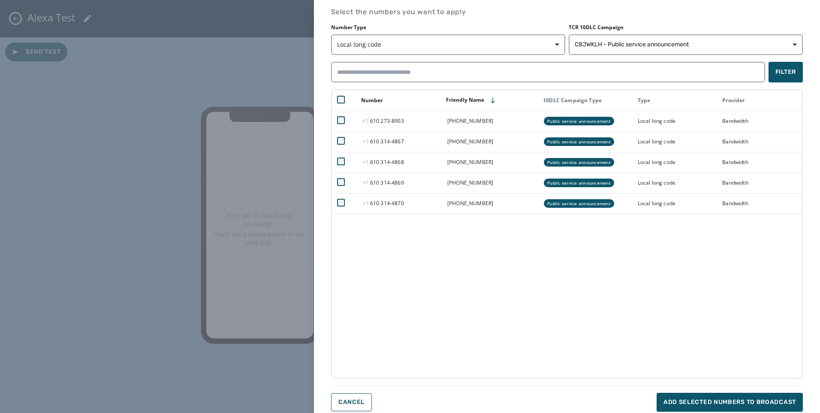
click at [18, 68] on div "Select the numbers you want to apply Number Type Local long code TCR 10DLC Camp…" at bounding box center [410, 206] width 820 height 413
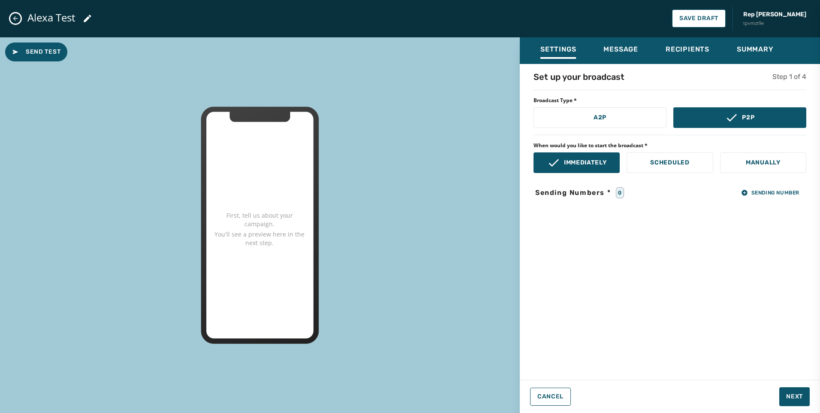
click at [14, 24] on div "Select the numbers you want to apply Number Type Local long code TCR 10DLC Camp…" at bounding box center [410, 206] width 820 height 413
click at [15, 18] on icon "Close admin drawer" at bounding box center [15, 18] width 7 height 7
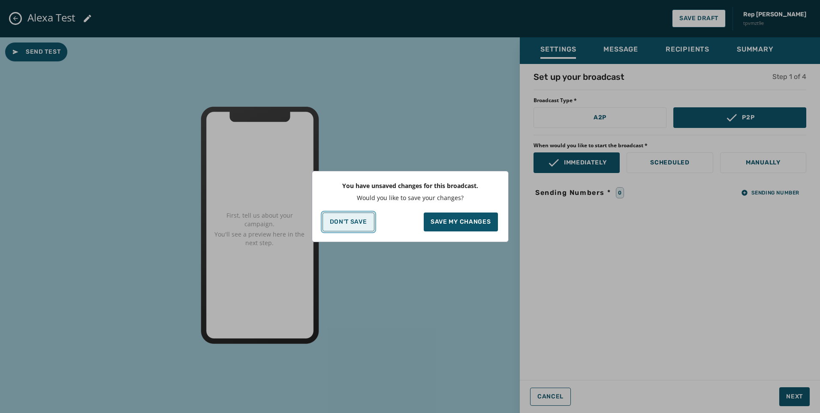
click at [358, 218] on p "Don't Save" at bounding box center [348, 221] width 37 height 7
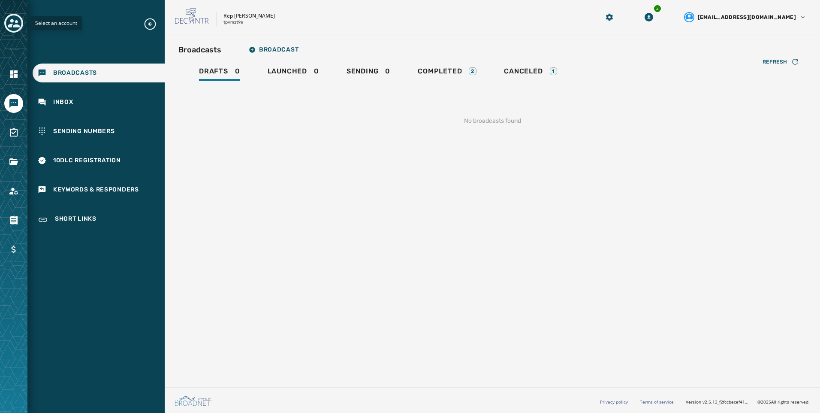
click at [10, 19] on icon "Toggle account select drawer" at bounding box center [14, 23] width 12 height 12
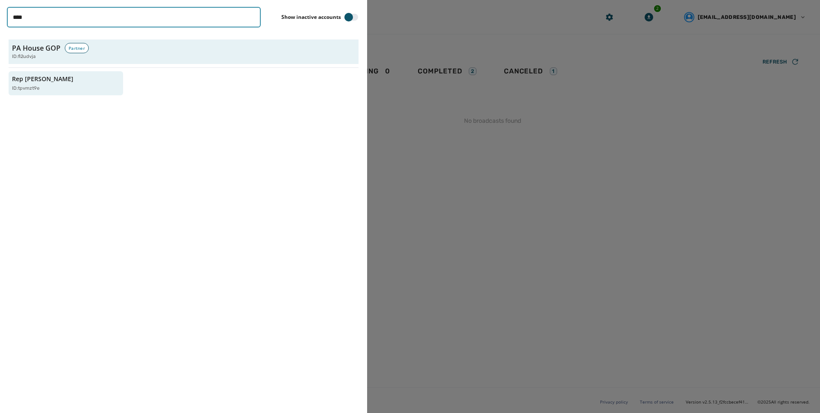
drag, startPoint x: 10, startPoint y: 19, endPoint x: 100, endPoint y: 23, distance: 90.6
click at [100, 23] on input "****" at bounding box center [134, 17] width 254 height 21
click at [101, 26] on input "****" at bounding box center [134, 17] width 254 height 21
paste input "****"
drag, startPoint x: 55, startPoint y: 12, endPoint x: -2, endPoint y: 2, distance: 57.7
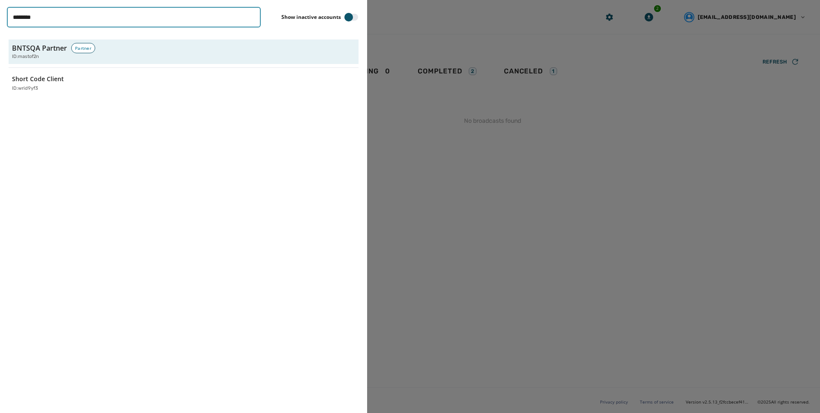
click at [0, 2] on html "Broadcasts Inbox Sending Numbers 10DLC Registration Keywords & Responders Short…" at bounding box center [410, 206] width 820 height 413
type input "****"
click at [36, 89] on p "ID: zzrtiu9v" at bounding box center [24, 88] width 24 height 7
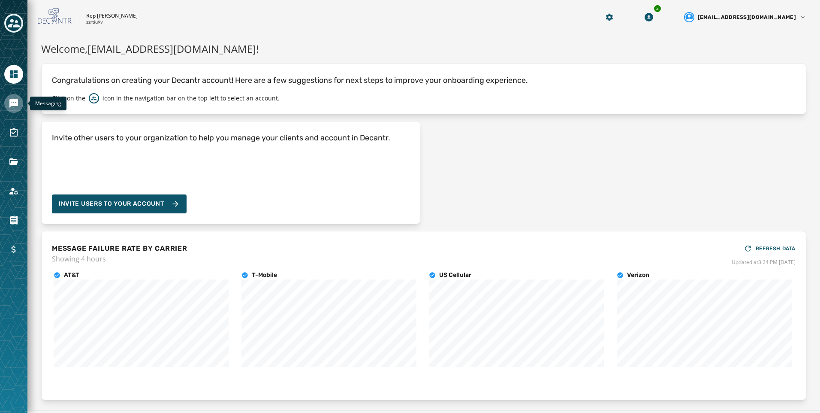
click at [18, 102] on icon "Navigate to Messaging" at bounding box center [13, 103] width 9 height 9
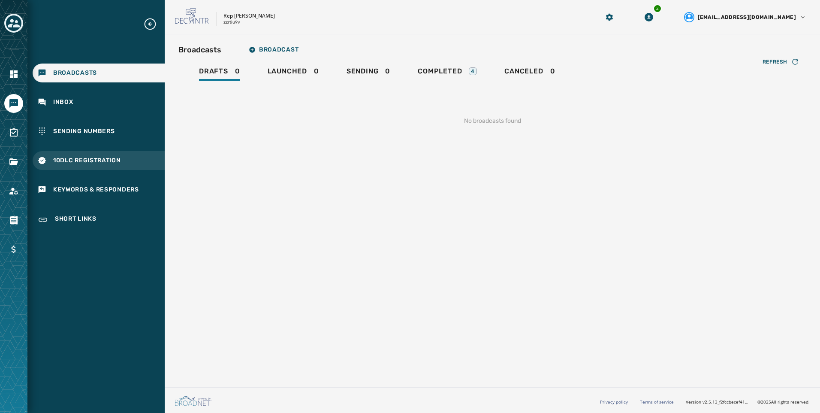
click at [133, 157] on div "10DLC Registration" at bounding box center [99, 160] width 132 height 19
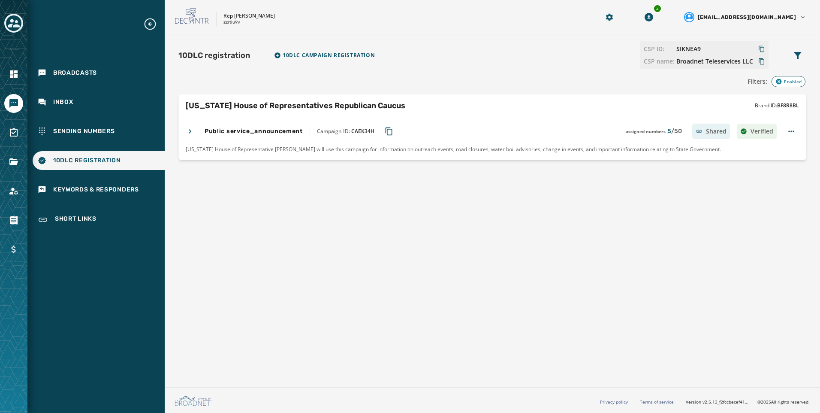
click at [193, 132] on icon at bounding box center [190, 131] width 9 height 9
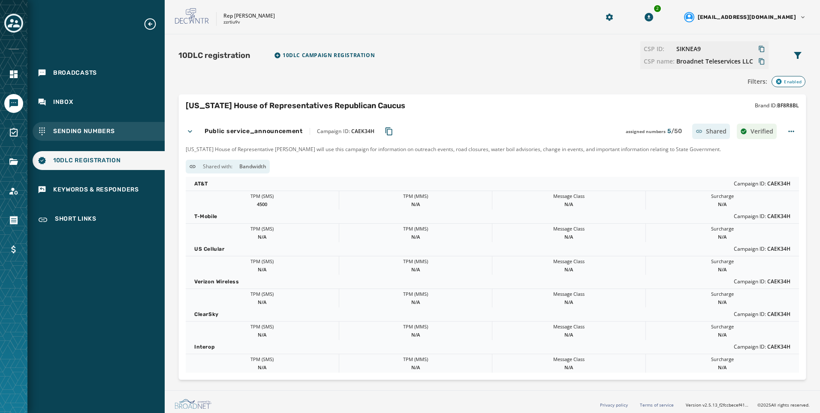
click at [104, 136] on div "Sending Numbers" at bounding box center [99, 131] width 132 height 19
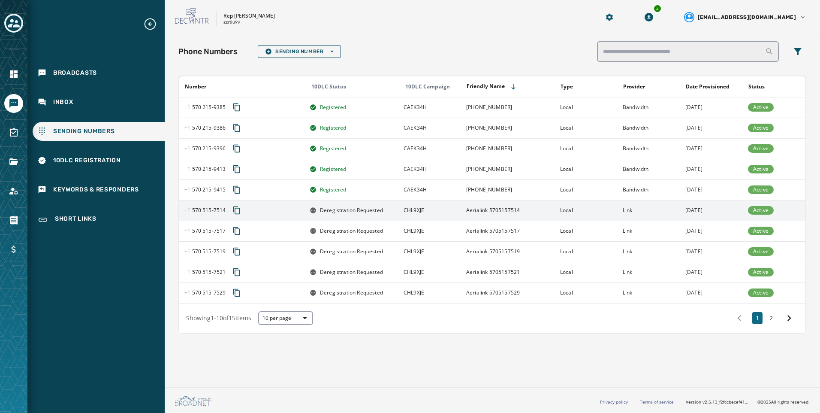
click at [610, 216] on td "Local" at bounding box center [586, 210] width 63 height 21
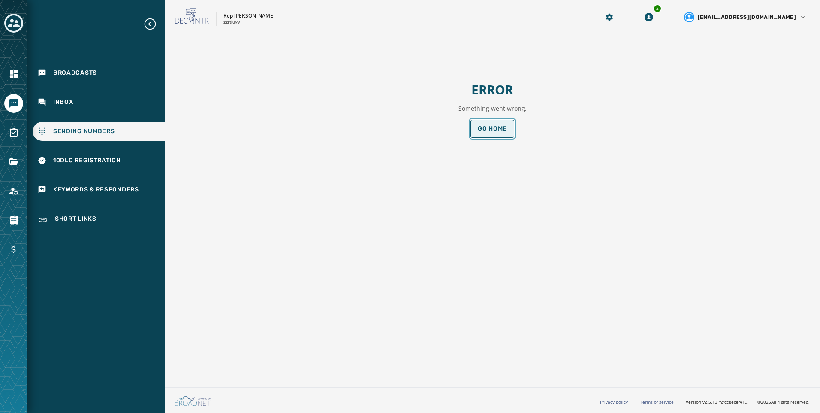
click at [493, 121] on button "Go home" at bounding box center [493, 129] width 44 height 18
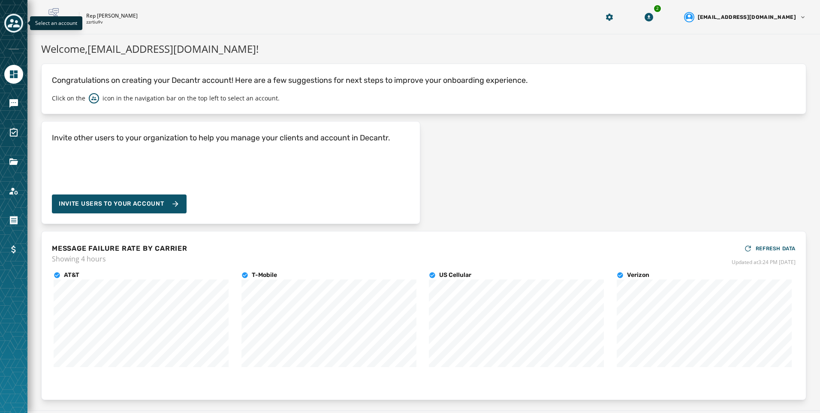
click at [14, 22] on icon "Toggle account select drawer" at bounding box center [14, 23] width 12 height 12
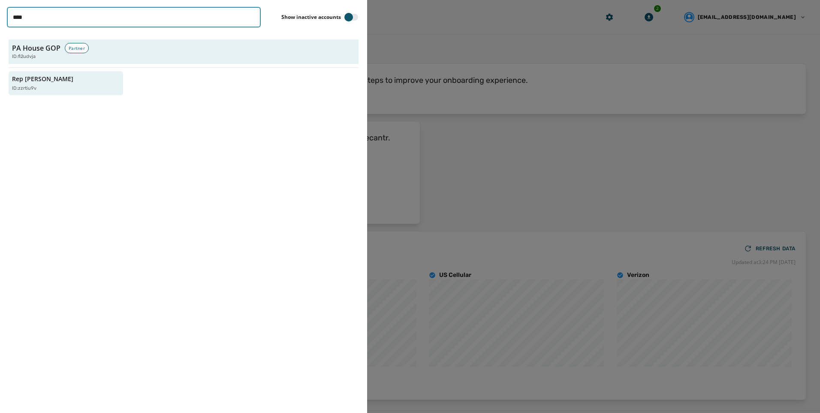
click at [251, 18] on input "****" at bounding box center [134, 17] width 254 height 21
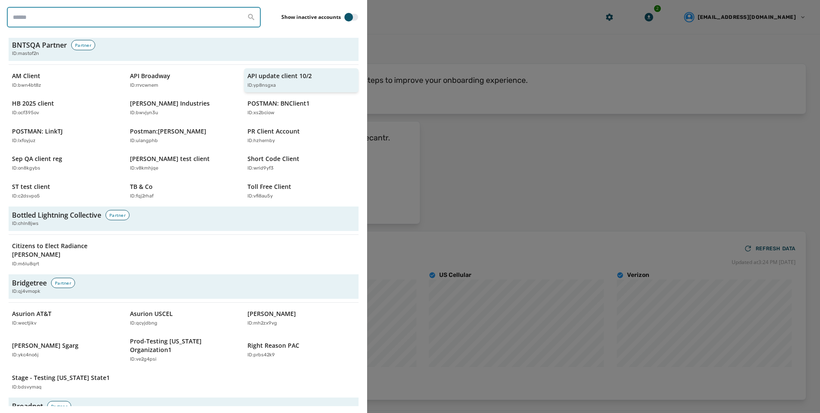
scroll to position [300, 0]
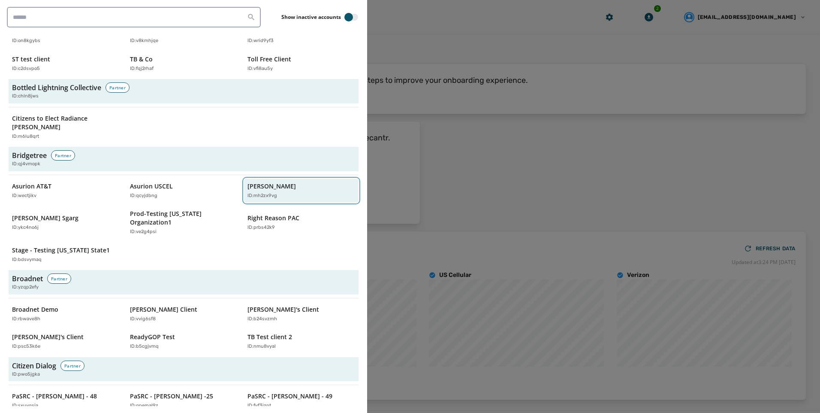
click at [263, 182] on p "[PERSON_NAME]" at bounding box center [272, 186] width 48 height 9
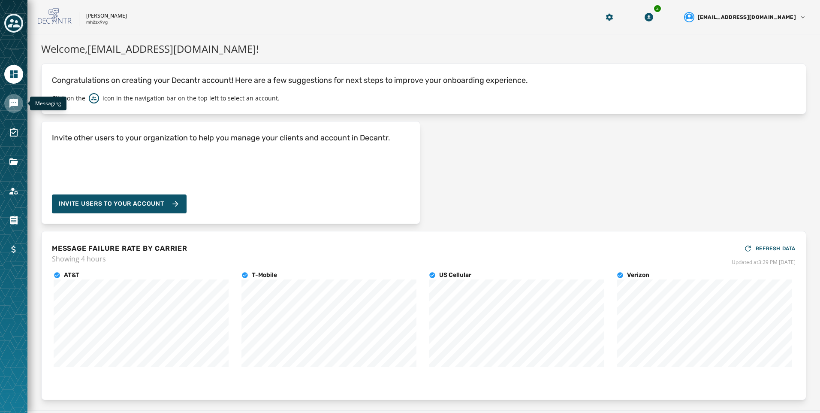
click at [21, 102] on link "Navigate to Messaging" at bounding box center [13, 103] width 19 height 19
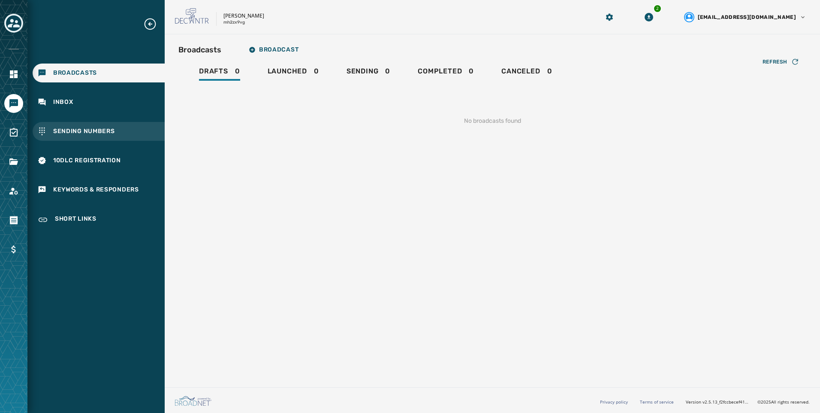
drag, startPoint x: 96, startPoint y: 121, endPoint x: 94, endPoint y: 126, distance: 5.6
click at [95, 123] on div "Broadcasts Inbox Sending Numbers 10DLC Registration Keywords & Responders Short…" at bounding box center [95, 123] width 137 height 213
click at [93, 130] on span "Sending Numbers" at bounding box center [84, 131] width 62 height 9
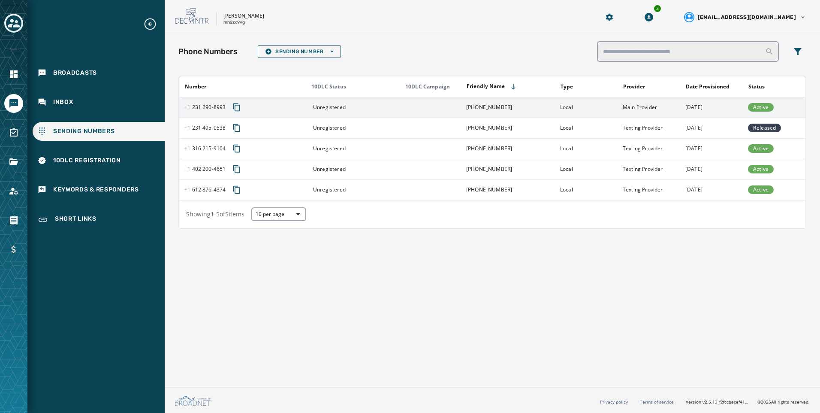
click at [701, 107] on td "[DATE]" at bounding box center [712, 107] width 63 height 21
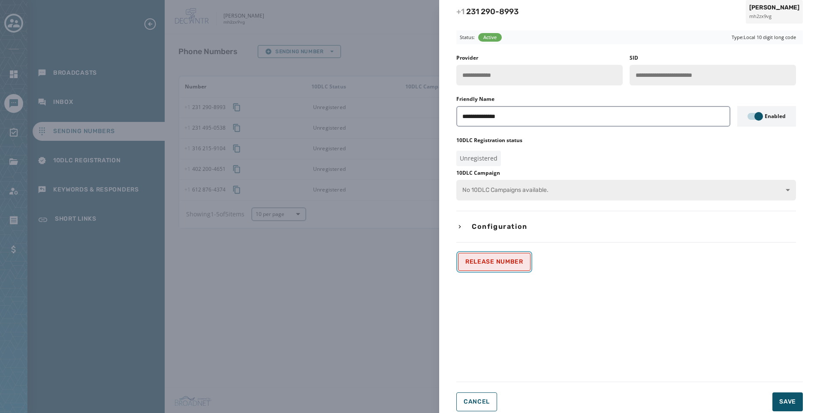
click at [487, 265] on button "Release Number" at bounding box center [494, 262] width 73 height 18
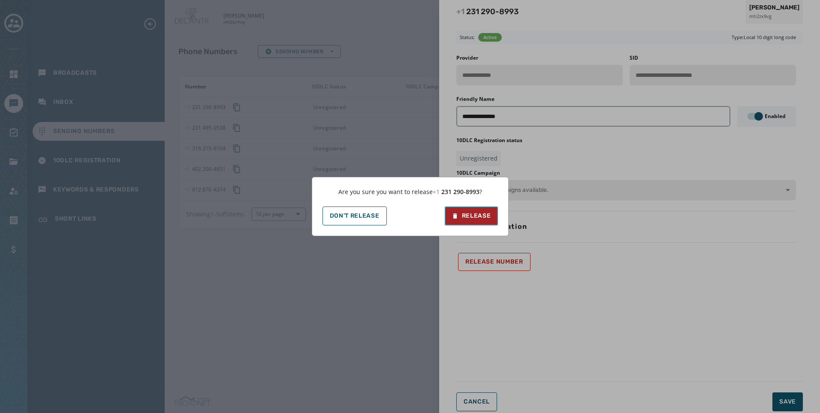
click at [488, 217] on div "Release" at bounding box center [471, 216] width 39 height 9
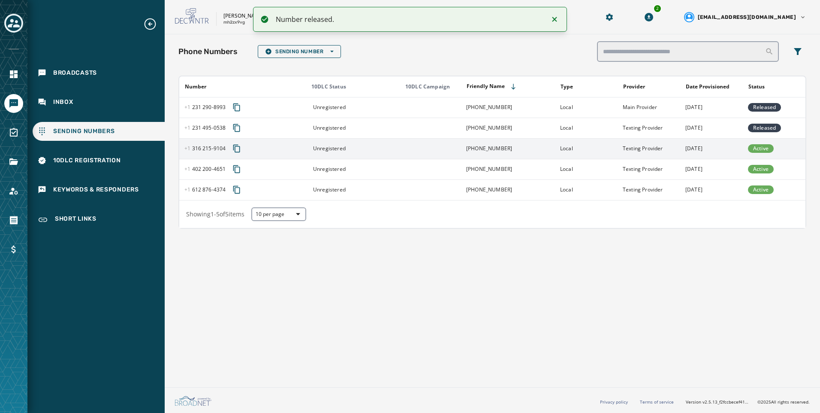
click at [693, 149] on td "[DATE]" at bounding box center [712, 148] width 63 height 21
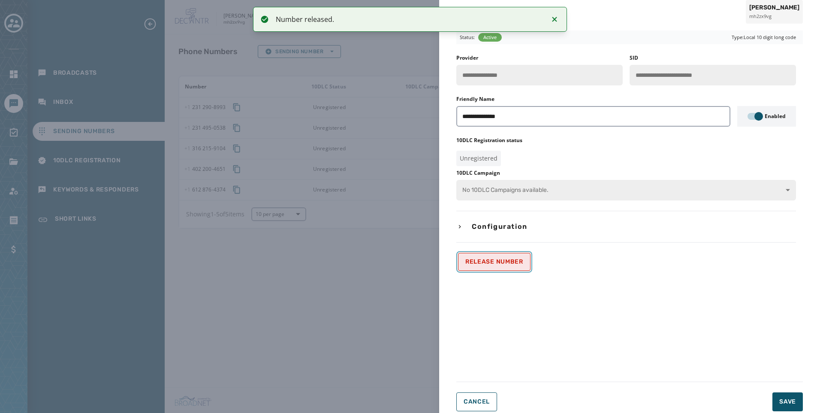
click at [489, 264] on span "Release Number" at bounding box center [495, 261] width 58 height 7
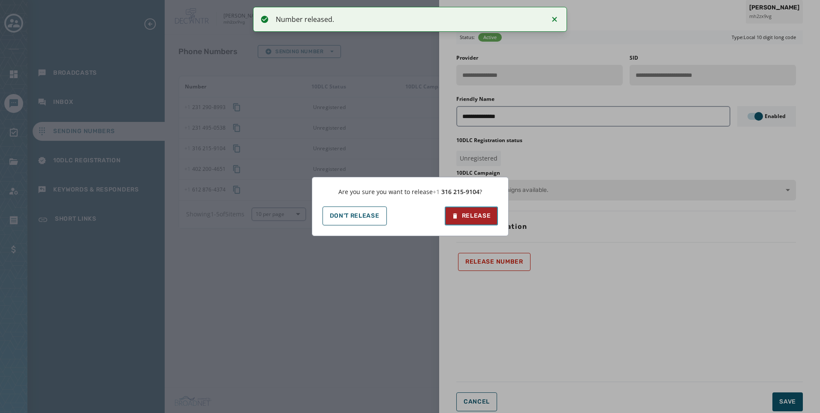
click at [473, 215] on div "Release" at bounding box center [471, 216] width 39 height 9
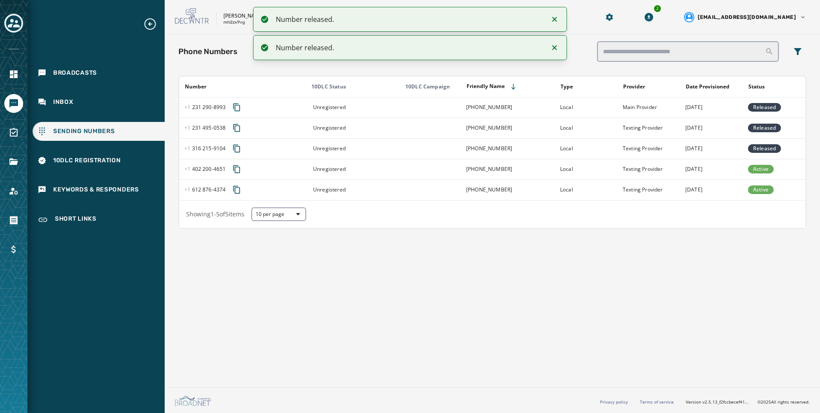
click at [730, 188] on td "[DATE]" at bounding box center [712, 189] width 63 height 21
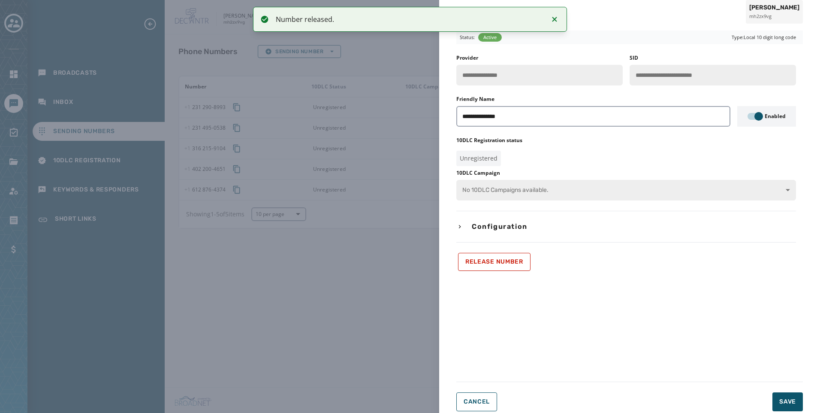
click at [490, 277] on div "**********" at bounding box center [630, 212] width 347 height 317
click at [494, 259] on span "Release Number" at bounding box center [495, 261] width 58 height 7
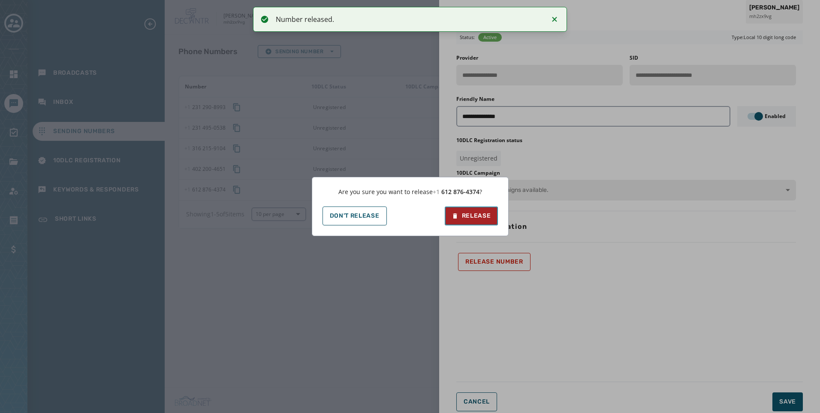
click at [448, 216] on button "Release" at bounding box center [471, 215] width 53 height 19
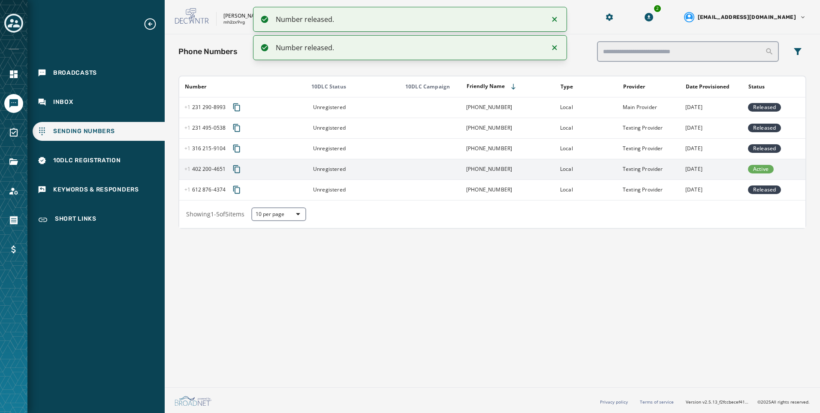
click at [709, 171] on td "[DATE]" at bounding box center [712, 169] width 63 height 21
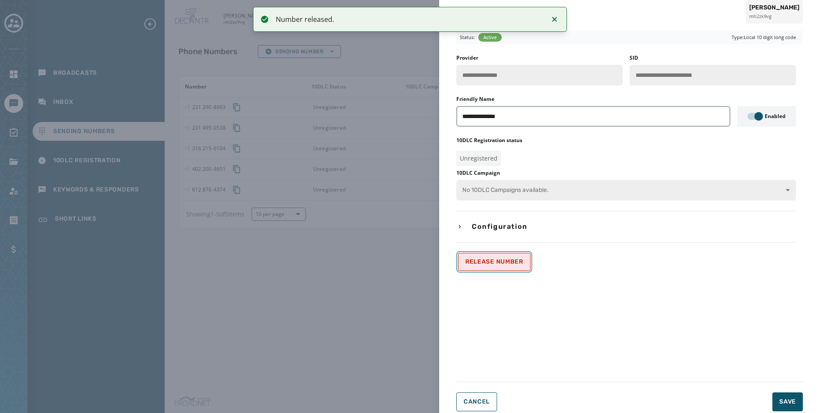
click at [503, 263] on span "Release Number" at bounding box center [495, 261] width 58 height 7
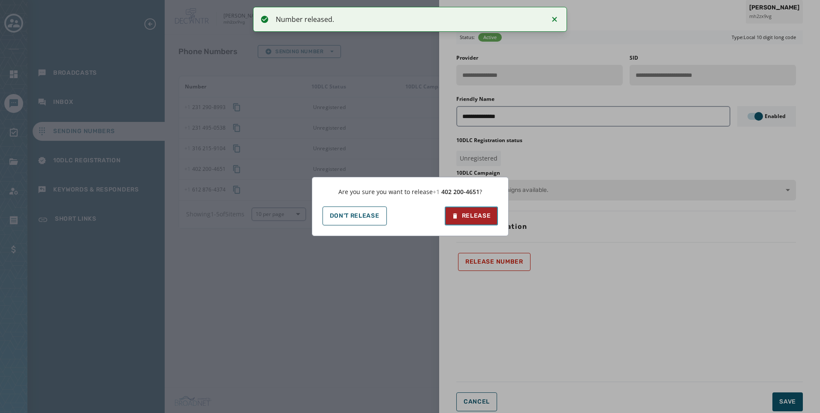
click at [496, 224] on button "Release" at bounding box center [471, 215] width 53 height 19
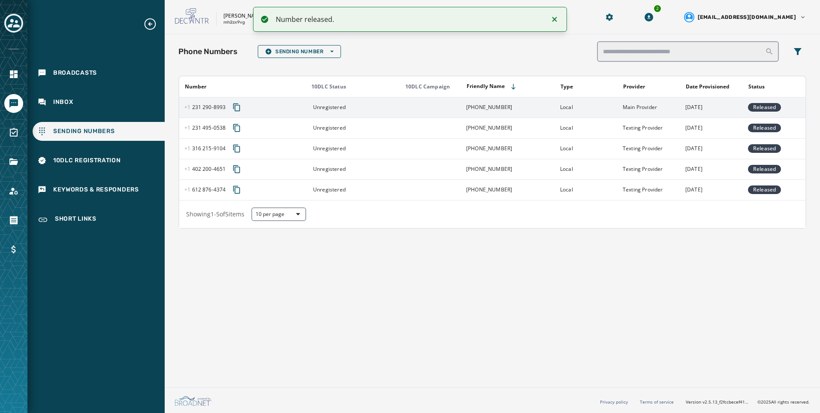
click at [711, 107] on td "[DATE]" at bounding box center [712, 107] width 63 height 21
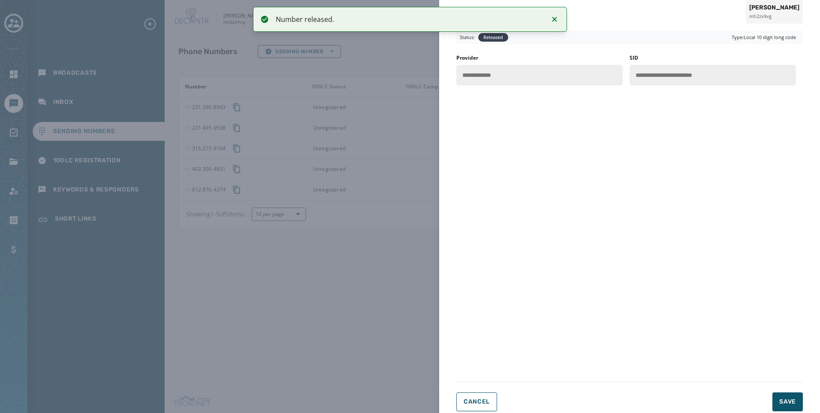
click at [369, 252] on div "**********" at bounding box center [410, 206] width 820 height 413
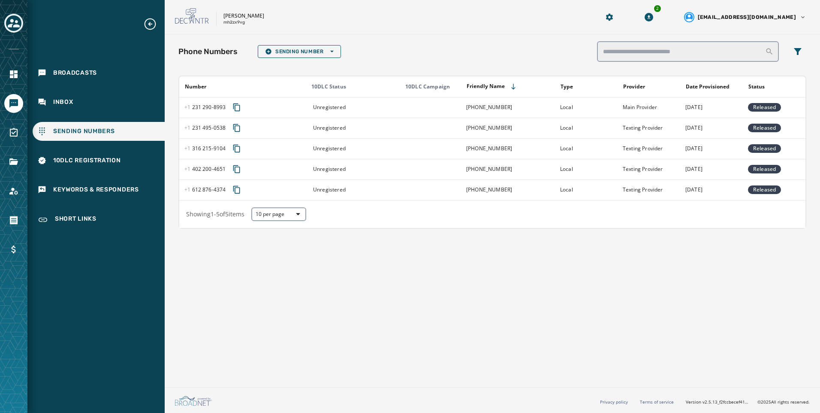
click at [16, 24] on icon "Toggle account select drawer" at bounding box center [14, 23] width 12 height 12
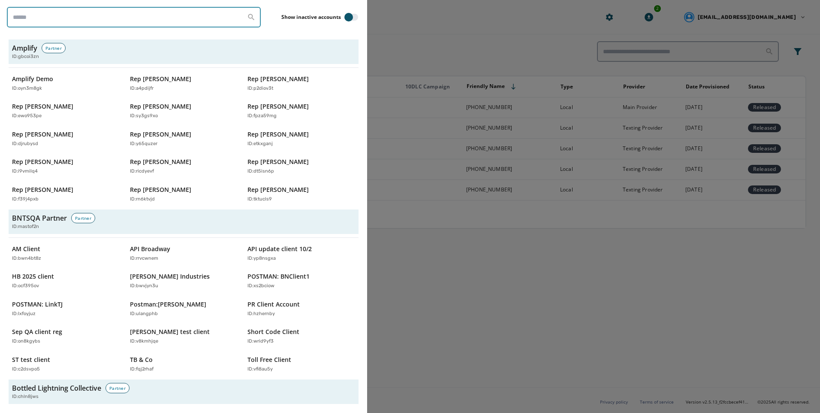
click at [85, 21] on input "search" at bounding box center [134, 17] width 254 height 21
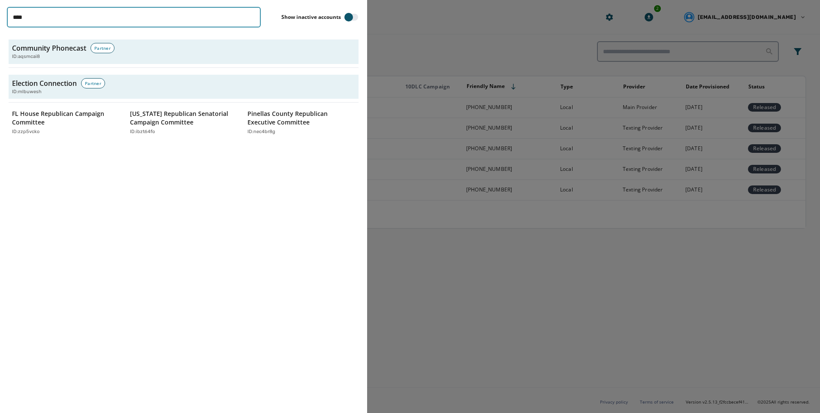
drag, startPoint x: 88, startPoint y: 17, endPoint x: -2, endPoint y: 5, distance: 90.1
click at [0, 5] on html "Broadcasts Inbox Sending Numbers 10DLC Registration Keywords & Responders Short…" at bounding box center [410, 206] width 820 height 413
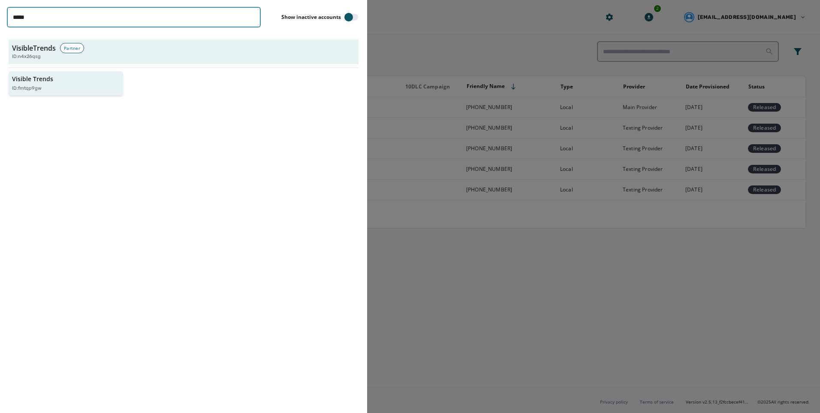
type input "*****"
click at [15, 82] on p "Visible Trends" at bounding box center [32, 79] width 41 height 9
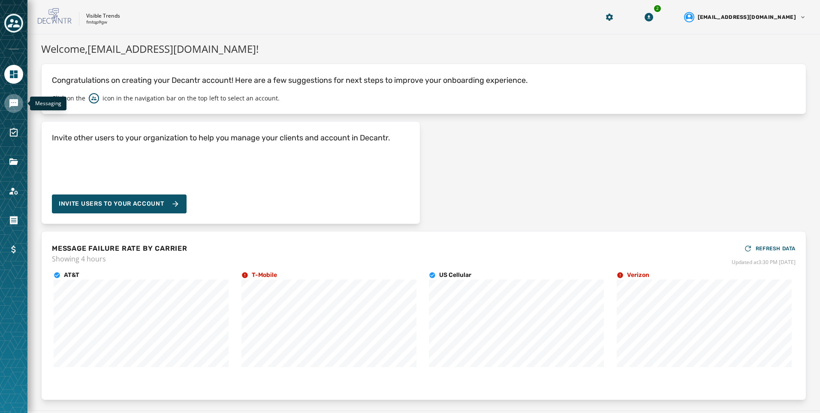
click at [17, 108] on icon "Navigate to Messaging" at bounding box center [14, 103] width 10 height 10
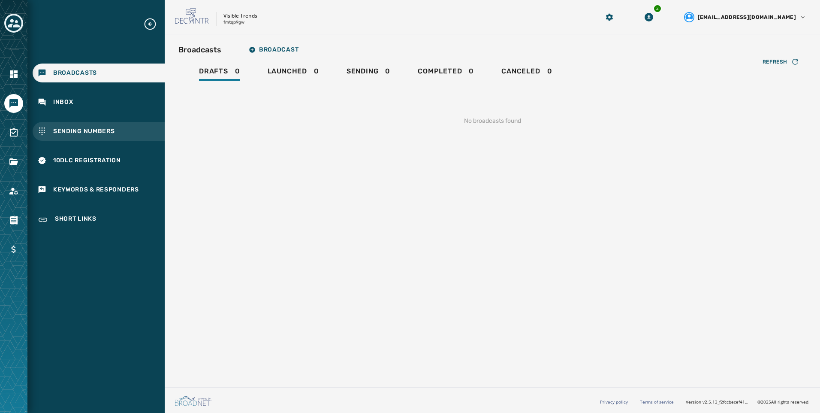
click at [115, 136] on div "Sending Numbers" at bounding box center [99, 131] width 132 height 19
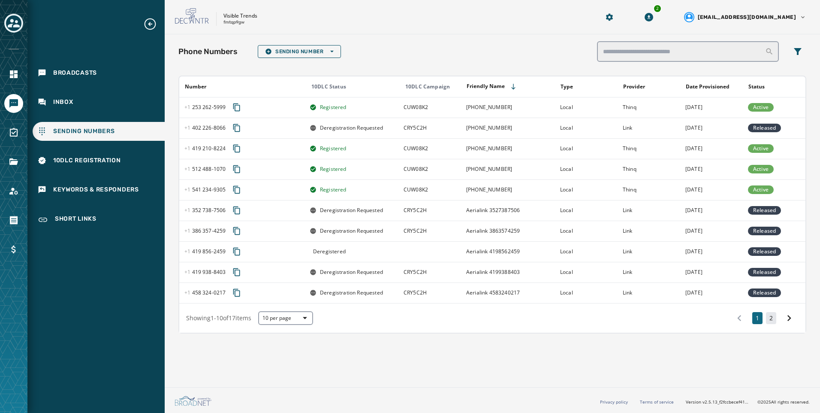
click at [774, 318] on button "2" at bounding box center [771, 318] width 10 height 12
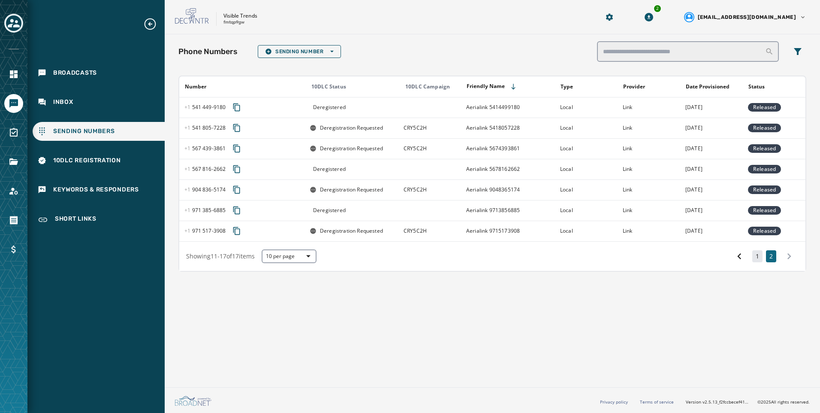
click at [760, 259] on button "1" at bounding box center [758, 256] width 10 height 12
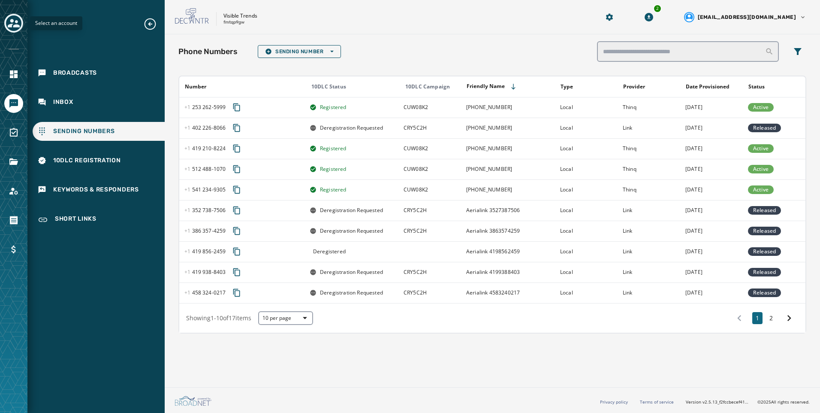
click at [8, 19] on icon "Toggle account select drawer" at bounding box center [14, 23] width 12 height 12
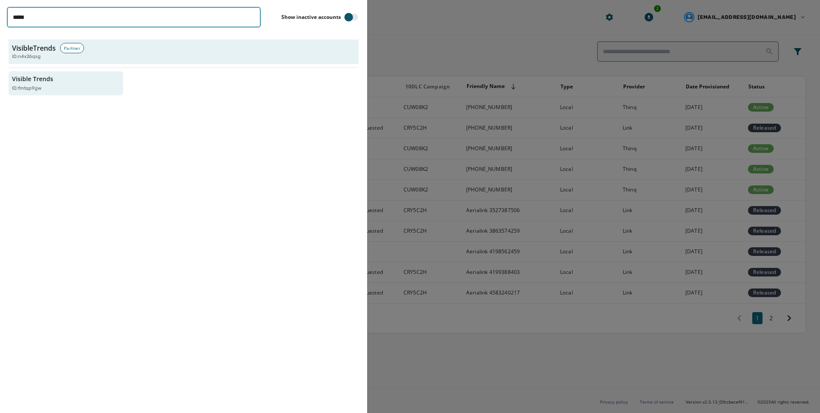
drag, startPoint x: 47, startPoint y: 15, endPoint x: -2, endPoint y: 13, distance: 49.0
click at [0, 13] on html "Broadcasts Inbox Sending Numbers 10DLC Registration Keywords & Responders Short…" at bounding box center [410, 206] width 820 height 413
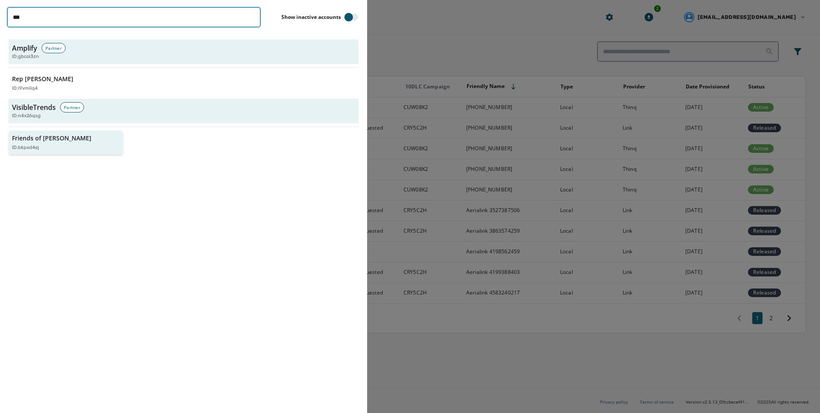
type input "***"
click at [27, 142] on p "Friends of [PERSON_NAME]" at bounding box center [51, 138] width 79 height 9
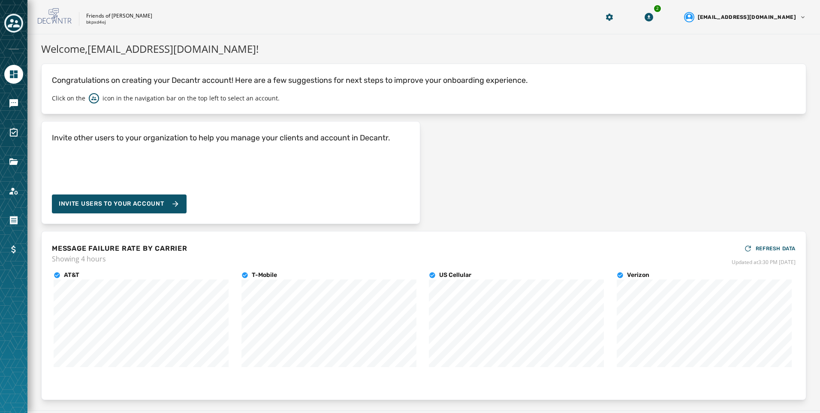
click at [3, 103] on div at bounding box center [13, 206] width 27 height 413
click at [9, 103] on icon "Navigate to Messaging" at bounding box center [14, 103] width 10 height 10
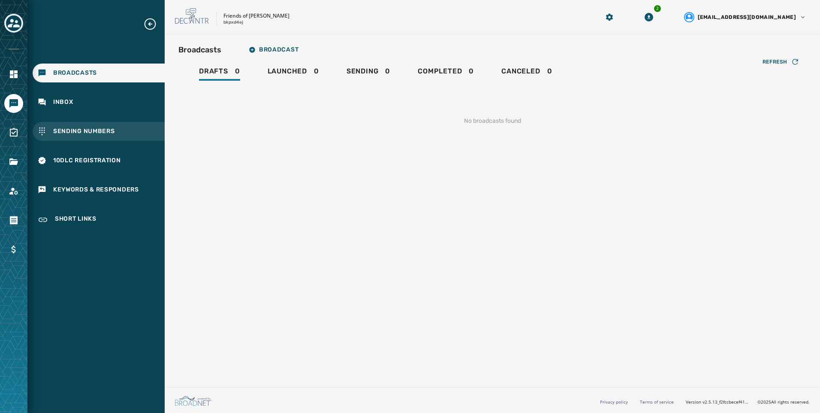
click at [138, 130] on div "Sending Numbers" at bounding box center [99, 131] width 132 height 19
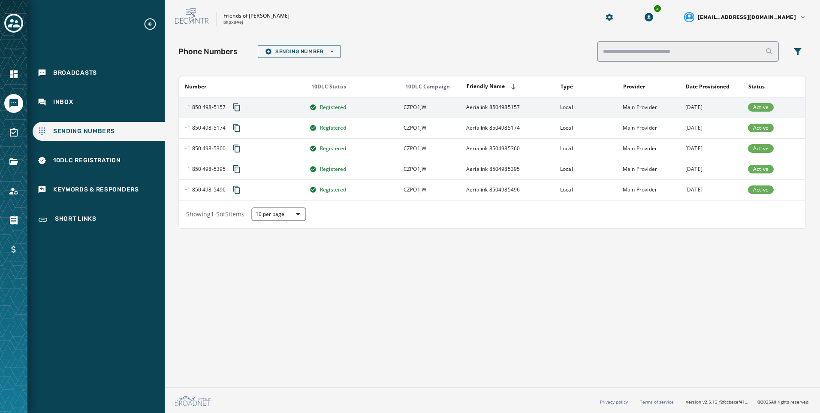
click at [510, 105] on td "Aerialink 8504985157" at bounding box center [508, 107] width 94 height 21
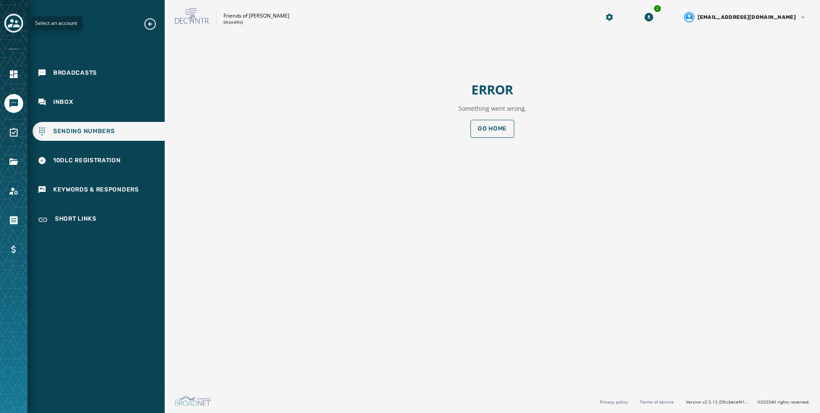
click at [18, 23] on icon "Toggle account select drawer" at bounding box center [14, 23] width 12 height 12
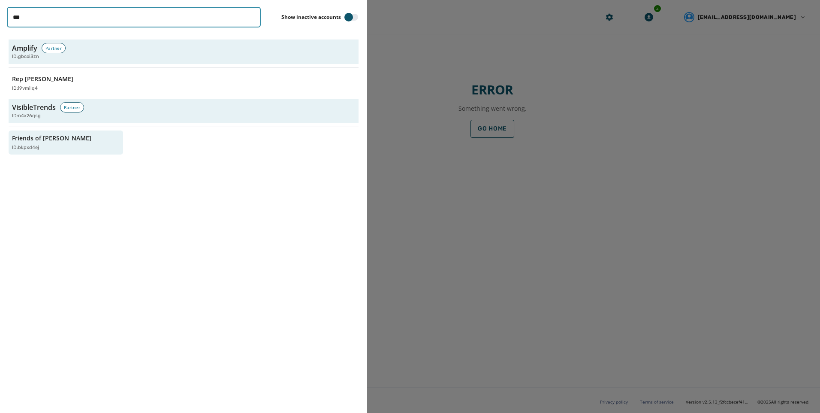
drag, startPoint x: 51, startPoint y: 20, endPoint x: -2, endPoint y: 10, distance: 54.2
click at [0, 10] on html "Broadcasts Inbox Sending Numbers 10DLC Registration Keywords & Responders Short…" at bounding box center [410, 206] width 820 height 413
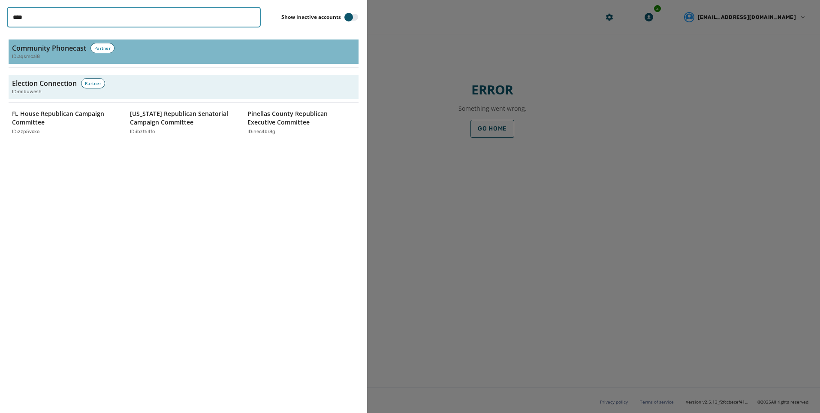
type input "****"
click at [43, 52] on h3 "Community Phonecast" at bounding box center [49, 48] width 74 height 10
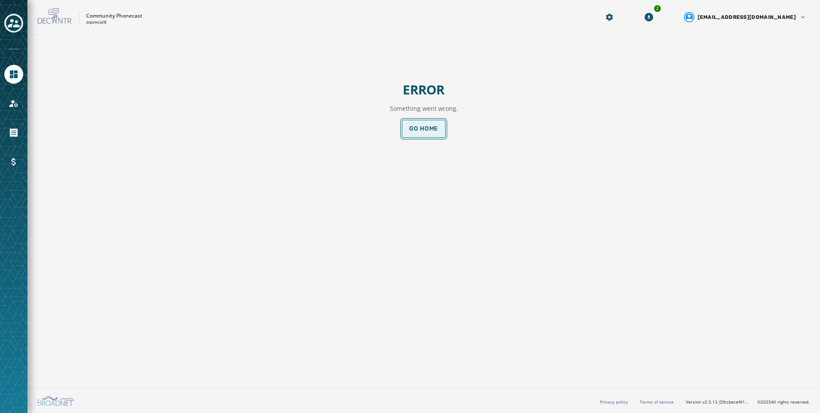
click at [427, 130] on span "Go home" at bounding box center [423, 128] width 29 height 7
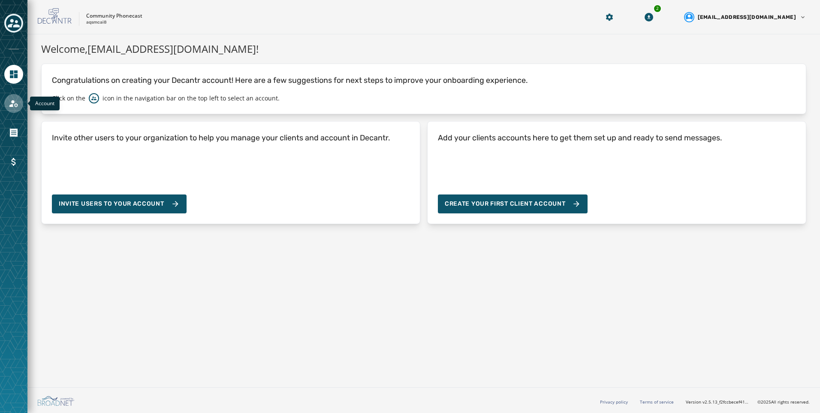
click at [7, 100] on link "Navigate to Account" at bounding box center [13, 103] width 19 height 19
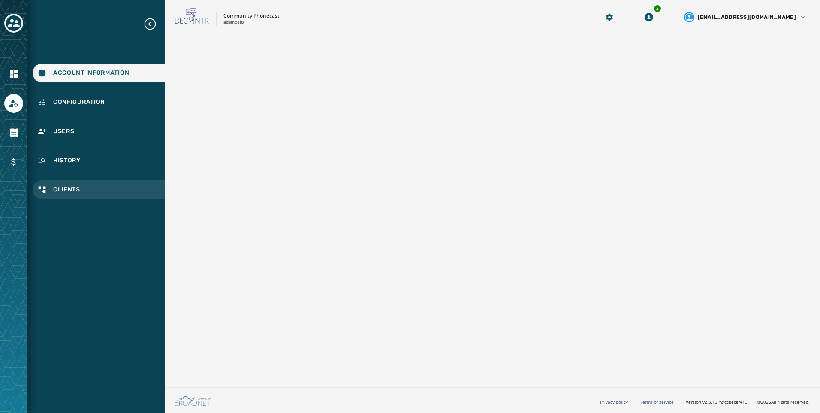
click at [59, 188] on span "Clients" at bounding box center [66, 189] width 27 height 9
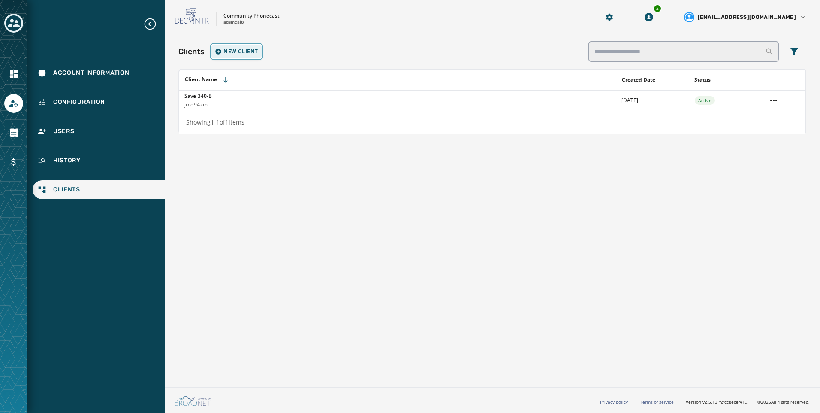
click at [230, 47] on button "New Client" at bounding box center [237, 52] width 50 height 14
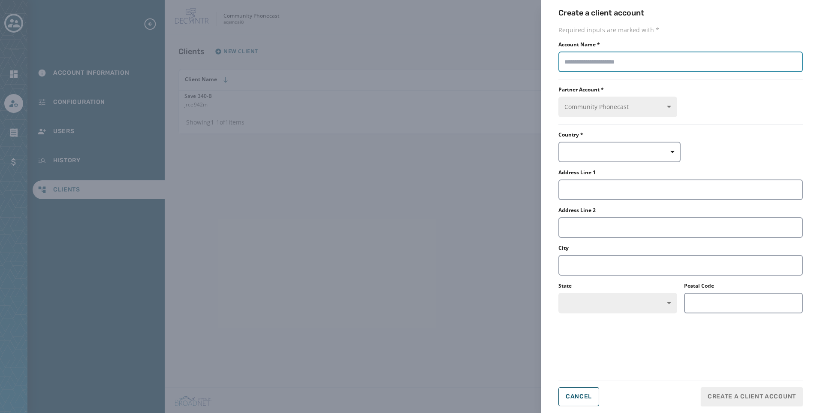
click at [670, 56] on input "Account Name *" at bounding box center [681, 61] width 245 height 21
click at [706, 61] on input "Account Name *" at bounding box center [681, 61] width 245 height 21
paste input "**********"
type input "**********"
click at [622, 153] on button "button" at bounding box center [620, 152] width 122 height 21
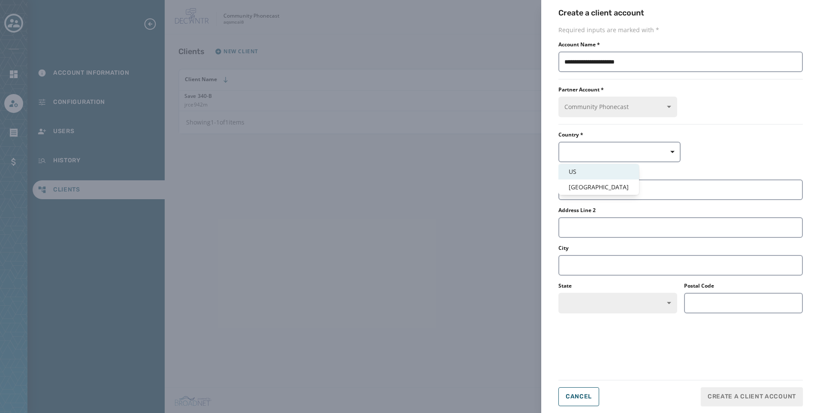
click at [576, 173] on span "US" at bounding box center [599, 171] width 60 height 9
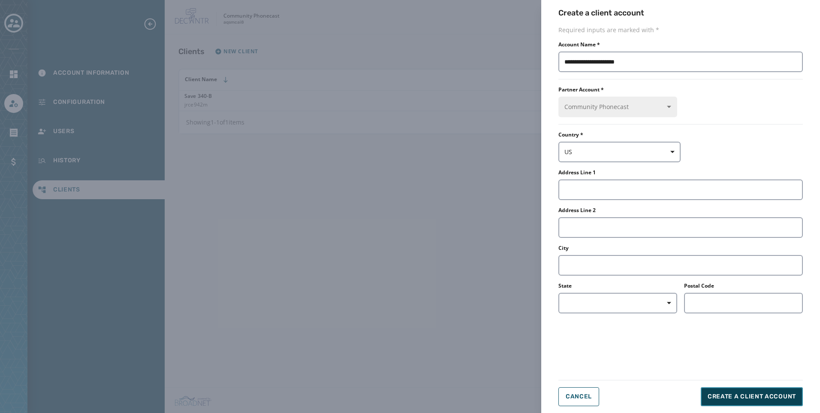
click at [782, 403] on button "Create a client account" at bounding box center [752, 396] width 102 height 19
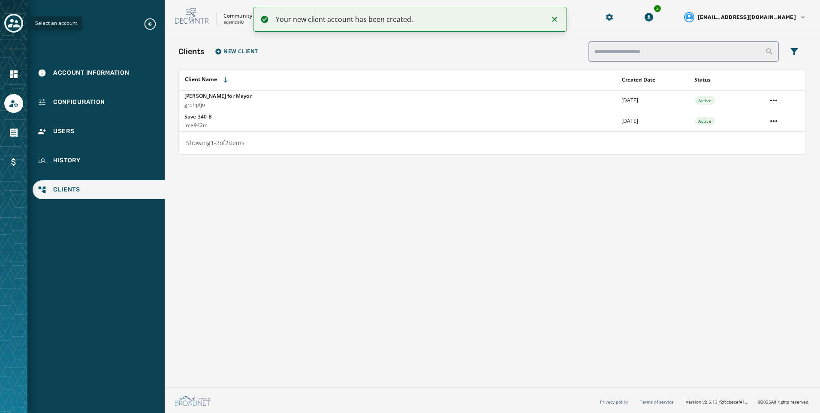
click at [16, 23] on icon "Toggle account select drawer" at bounding box center [14, 23] width 12 height 9
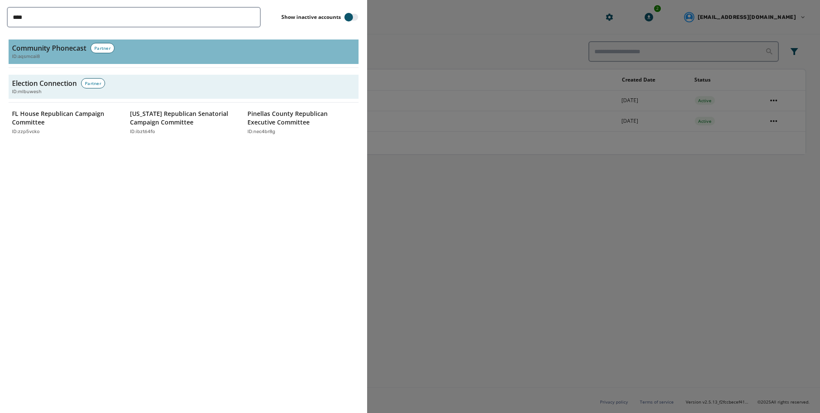
click at [62, 46] on h3 "Community Phonecast" at bounding box center [49, 48] width 74 height 10
click at [59, 51] on h3 "Community Phonecast" at bounding box center [49, 48] width 74 height 10
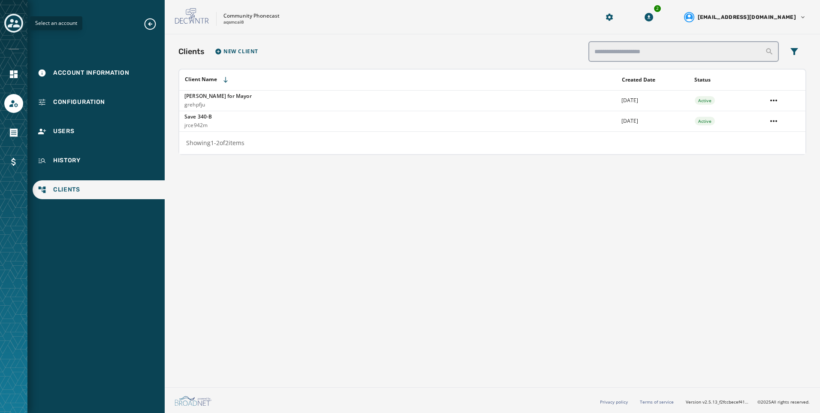
click at [17, 25] on icon "Toggle account select drawer" at bounding box center [14, 23] width 12 height 9
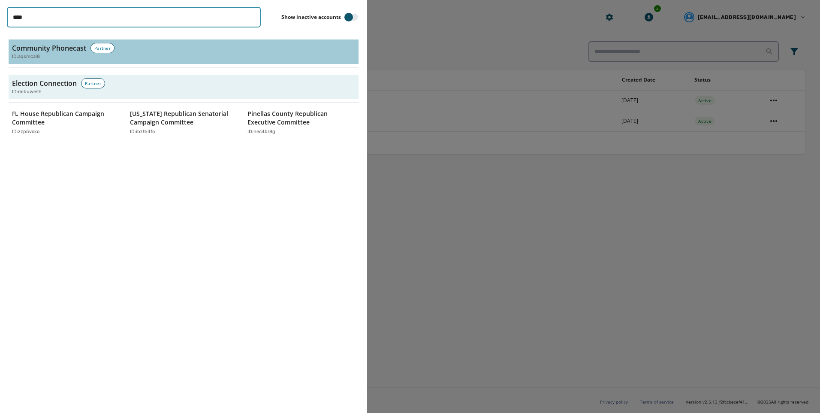
click at [251, 15] on input "****" at bounding box center [134, 17] width 254 height 21
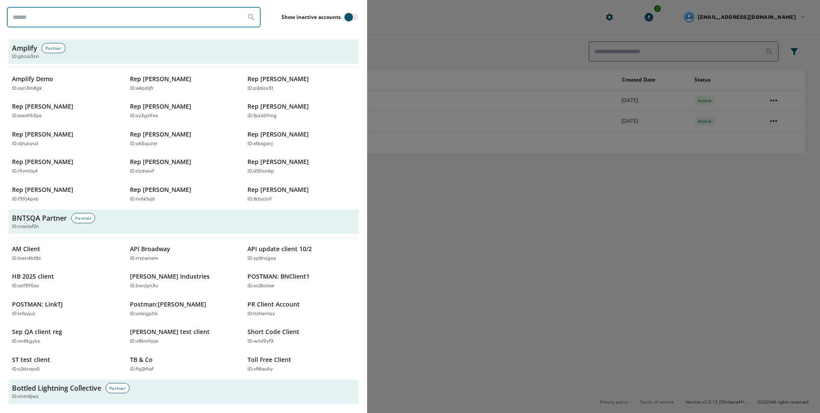
click at [142, 18] on input "search" at bounding box center [134, 17] width 254 height 21
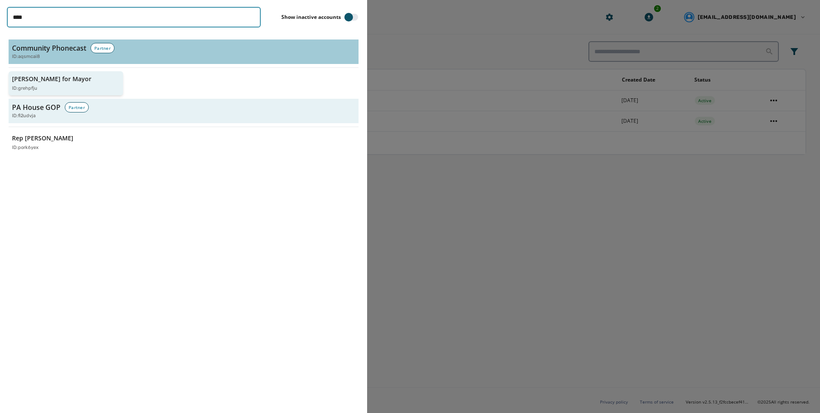
type input "****"
click at [45, 79] on p "[PERSON_NAME] for Mayor" at bounding box center [51, 79] width 79 height 9
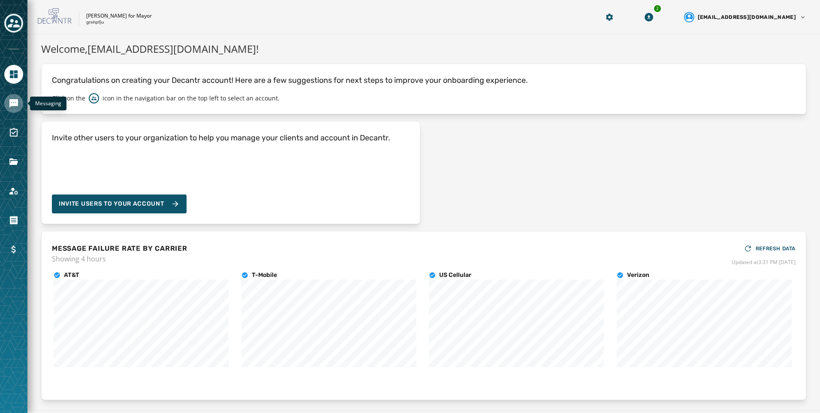
click at [16, 106] on icon "Navigate to Messaging" at bounding box center [13, 103] width 9 height 9
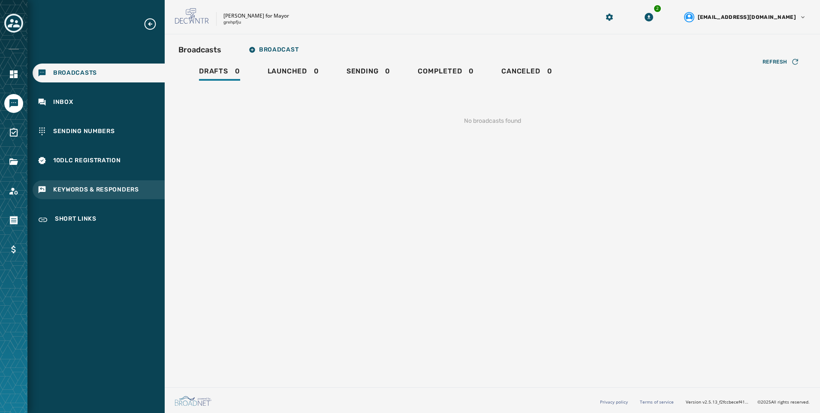
click at [110, 185] on div "Keywords & Responders" at bounding box center [99, 189] width 132 height 19
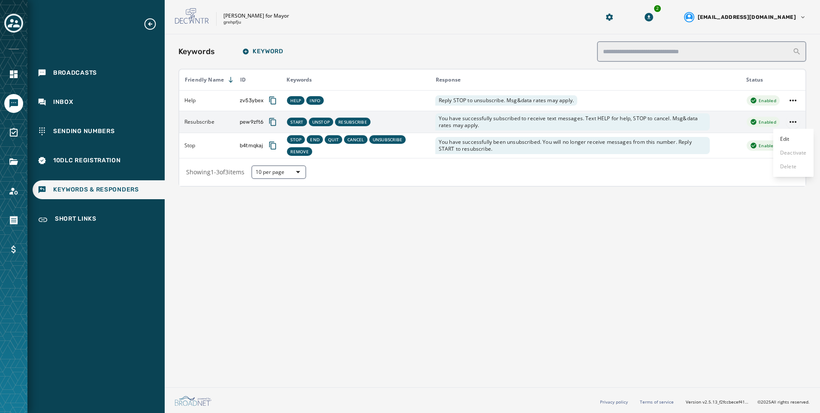
click at [792, 119] on html "Broadcasts Inbox Sending Numbers 10DLC Registration Keywords & Responders Short…" at bounding box center [410, 206] width 820 height 413
click at [792, 143] on div "Edit" at bounding box center [794, 139] width 40 height 14
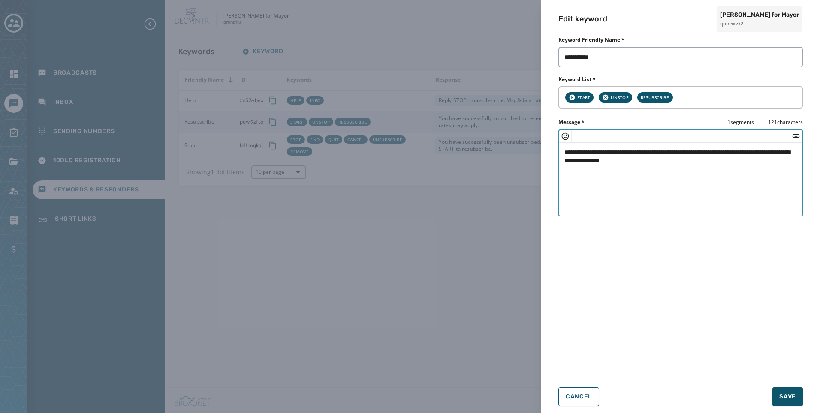
drag, startPoint x: 745, startPoint y: 160, endPoint x: 322, endPoint y: 113, distance: 425.7
click at [322, 113] on div "**********" at bounding box center [410, 206] width 820 height 413
paste textarea "**********"
click at [786, 393] on span "Save" at bounding box center [788, 396] width 17 height 9
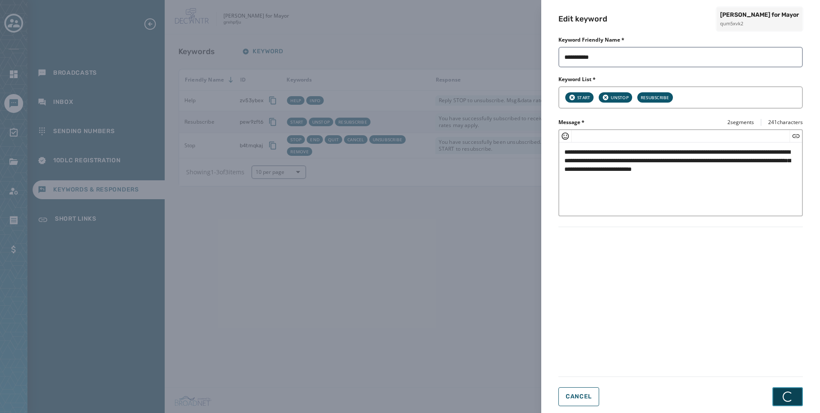
type textarea "**********"
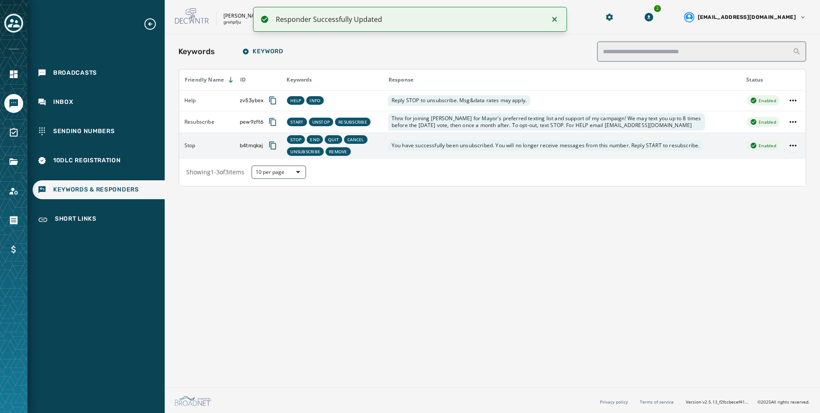
click at [793, 148] on html "Responder Successfully Updated Broadcasts Inbox Sending Numbers 10DLC Registrat…" at bounding box center [410, 206] width 820 height 413
click at [787, 164] on div "Edit" at bounding box center [794, 163] width 40 height 14
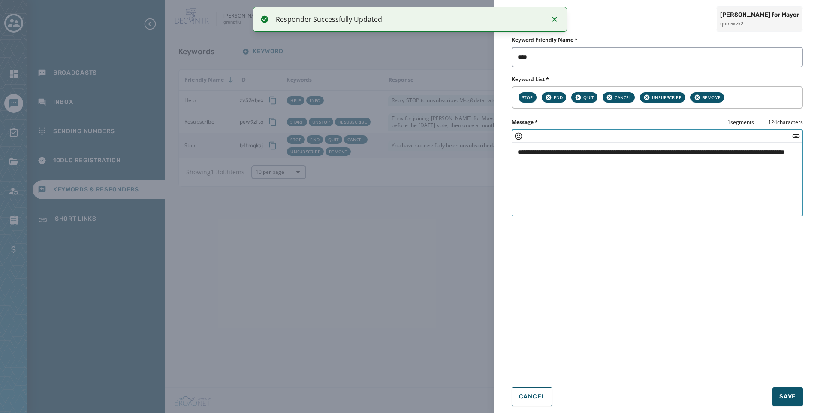
paste textarea "********"
drag, startPoint x: 714, startPoint y: 166, endPoint x: 375, endPoint y: 147, distance: 340.0
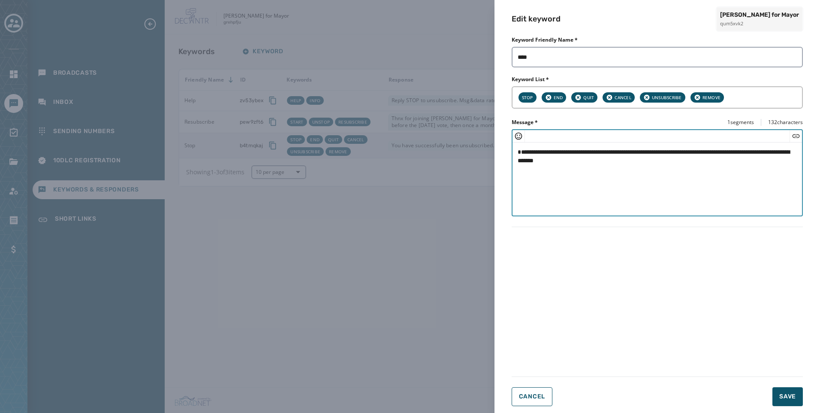
click at [519, 159] on textarea "**********" at bounding box center [658, 177] width 290 height 70
click at [783, 400] on span "Save" at bounding box center [788, 396] width 17 height 9
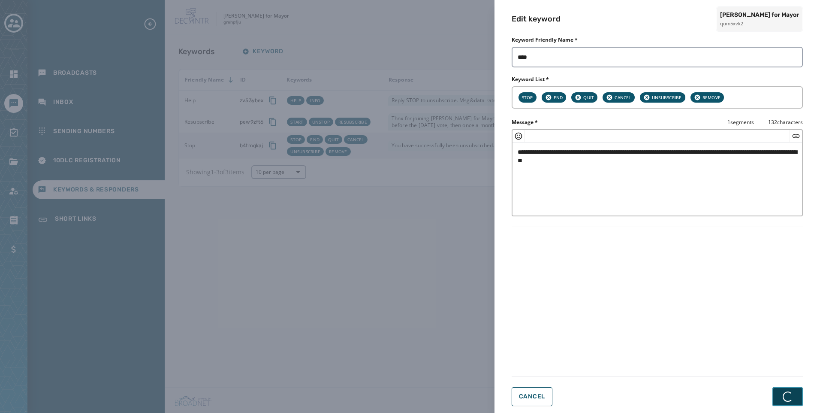
type textarea "**********"
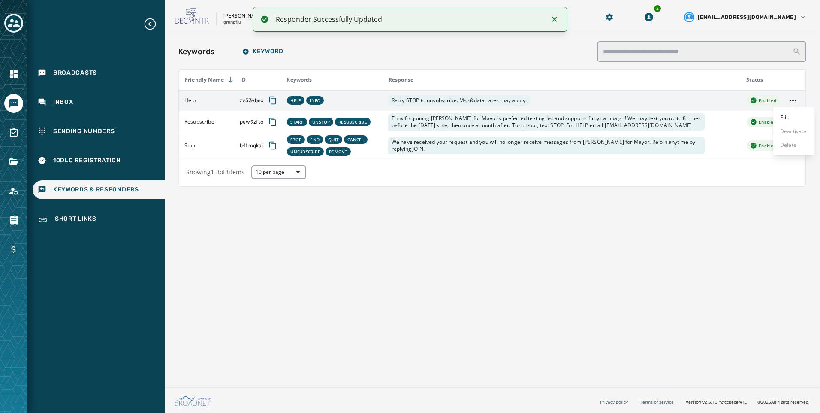
click at [799, 98] on html "Responder Successfully Updated Broadcasts Inbox Sending Numbers 10DLC Registrat…" at bounding box center [410, 206] width 820 height 413
click at [796, 112] on div "Edit" at bounding box center [794, 118] width 40 height 14
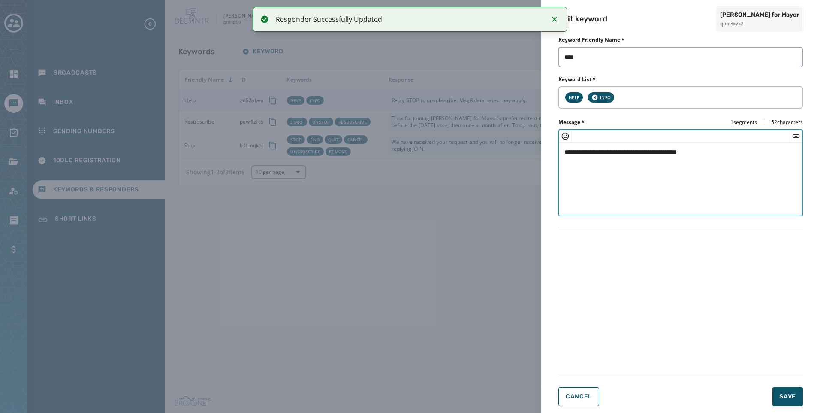
drag, startPoint x: 767, startPoint y: 159, endPoint x: 508, endPoint y: 156, distance: 258.8
click at [364, 148] on div "**********" at bounding box center [410, 206] width 820 height 413
paste textarea "**********"
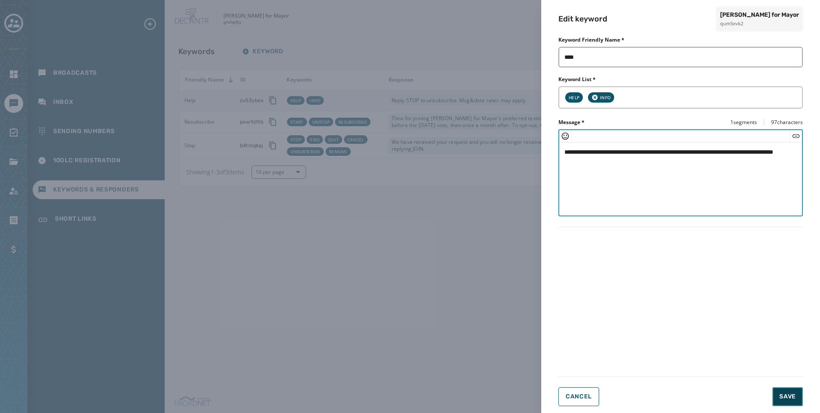
click at [786, 398] on span "Save" at bounding box center [788, 396] width 17 height 9
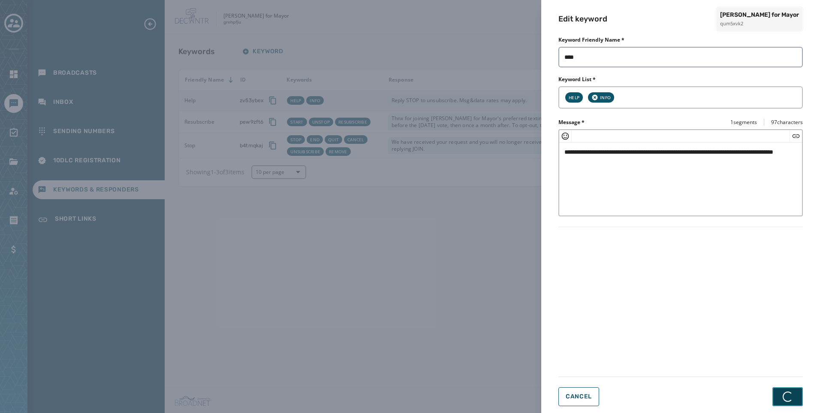
type textarea "**********"
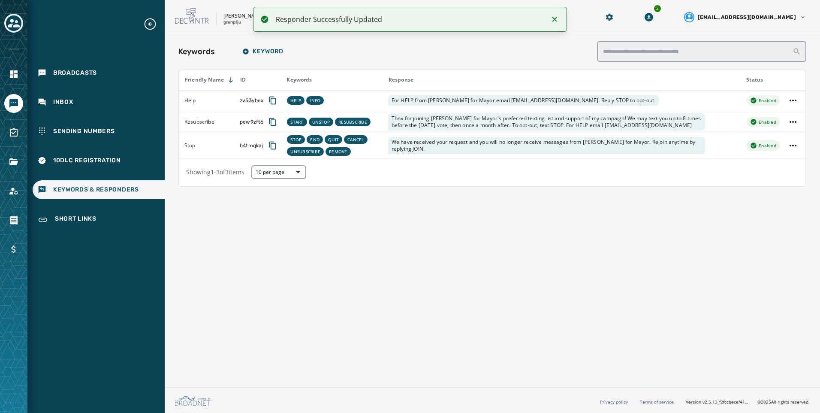
click at [443, 250] on div "Keywords Keyword Friendly Name ID Keywords Response Status Help zv53ybex HELP I…" at bounding box center [493, 208] width 656 height 349
